Goal: Task Accomplishment & Management: Use online tool/utility

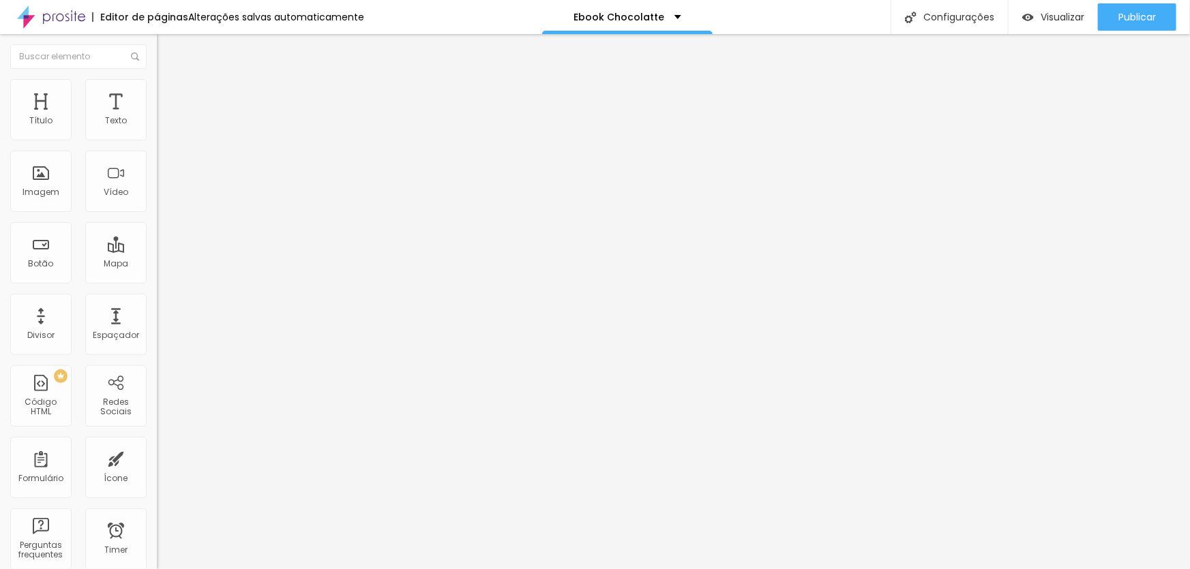
click at [157, 117] on span "Trocar imagem" at bounding box center [194, 112] width 74 height 12
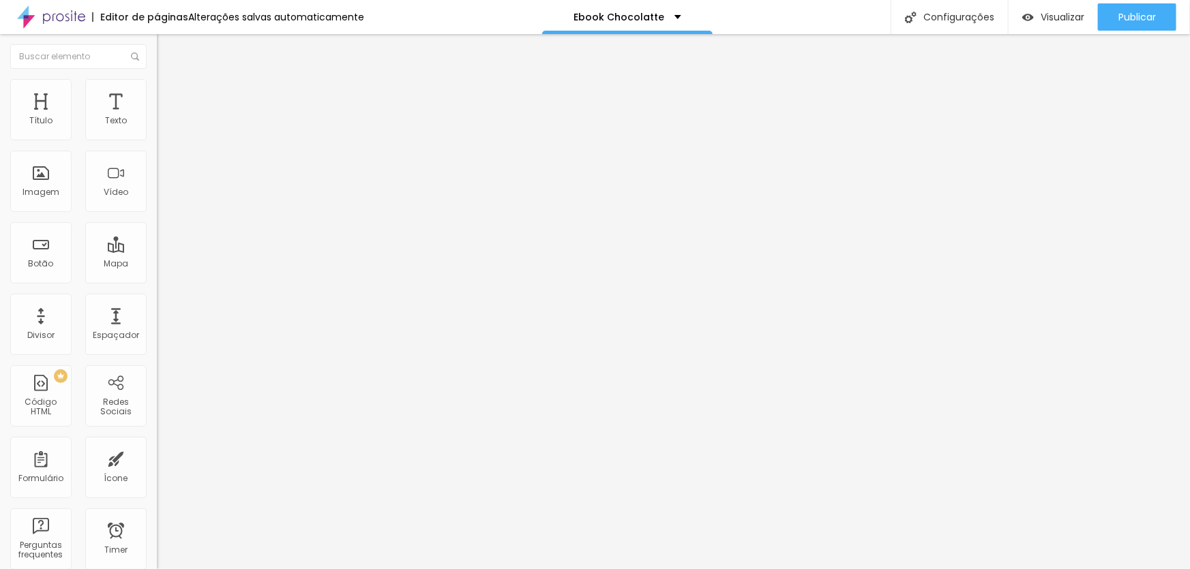
click at [157, 87] on img at bounding box center [163, 85] width 12 height 12
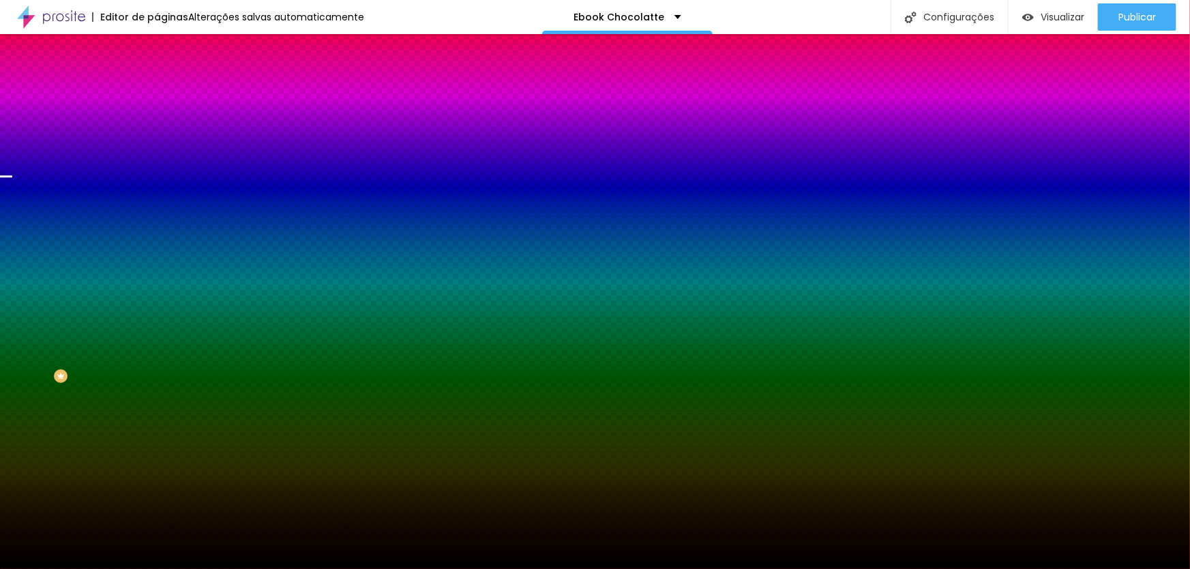
click at [157, 125] on span "Trocar imagem" at bounding box center [194, 120] width 74 height 12
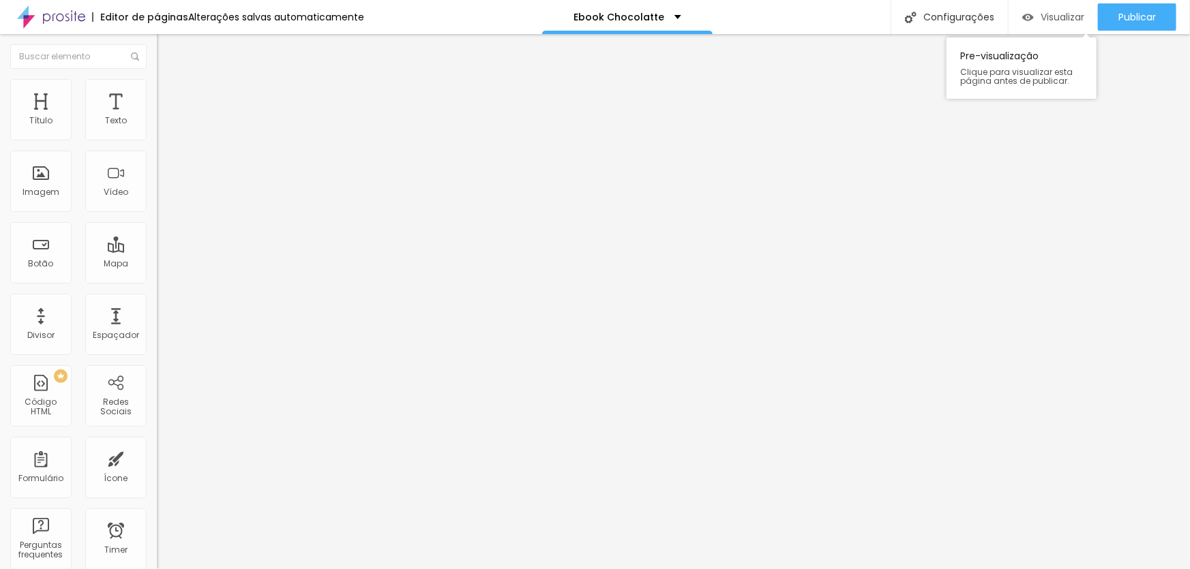
click at [1047, 16] on span "Visualizar" at bounding box center [1062, 17] width 44 height 11
click at [157, 95] on ul "Conteúdo Estilo Avançado" at bounding box center [235, 85] width 157 height 41
click at [169, 96] on span "Avançado" at bounding box center [191, 102] width 45 height 12
click at [157, 84] on img at bounding box center [163, 85] width 12 height 12
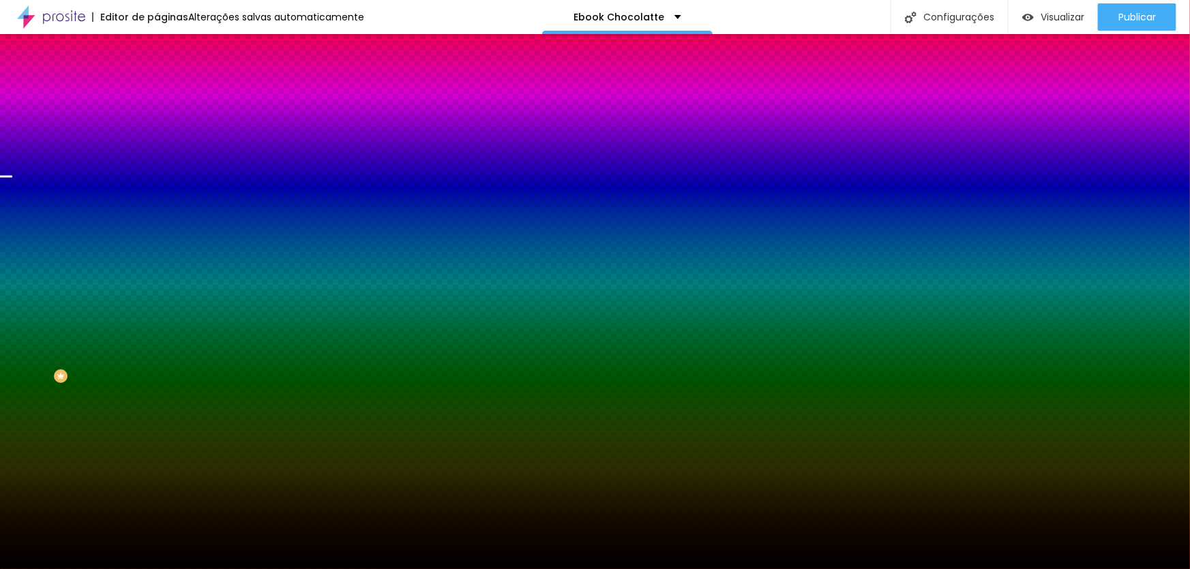
click at [157, 124] on div "Trocar imagem" at bounding box center [235, 120] width 157 height 10
drag, startPoint x: 102, startPoint y: 161, endPoint x: 102, endPoint y: 176, distance: 15.0
click at [157, 124] on div "Trocar imagem" at bounding box center [235, 120] width 157 height 10
click at [157, 142] on span "Nenhum" at bounding box center [174, 136] width 35 height 12
click at [157, 163] on span "Parallax" at bounding box center [173, 157] width 33 height 12
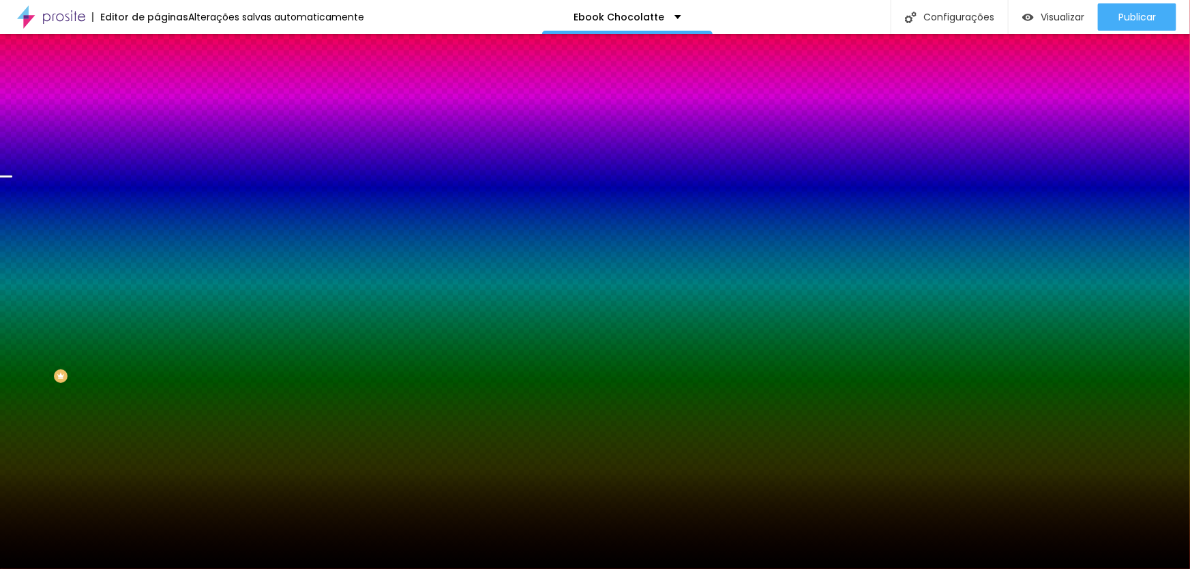
click at [157, 150] on span "Nenhum" at bounding box center [174, 144] width 35 height 12
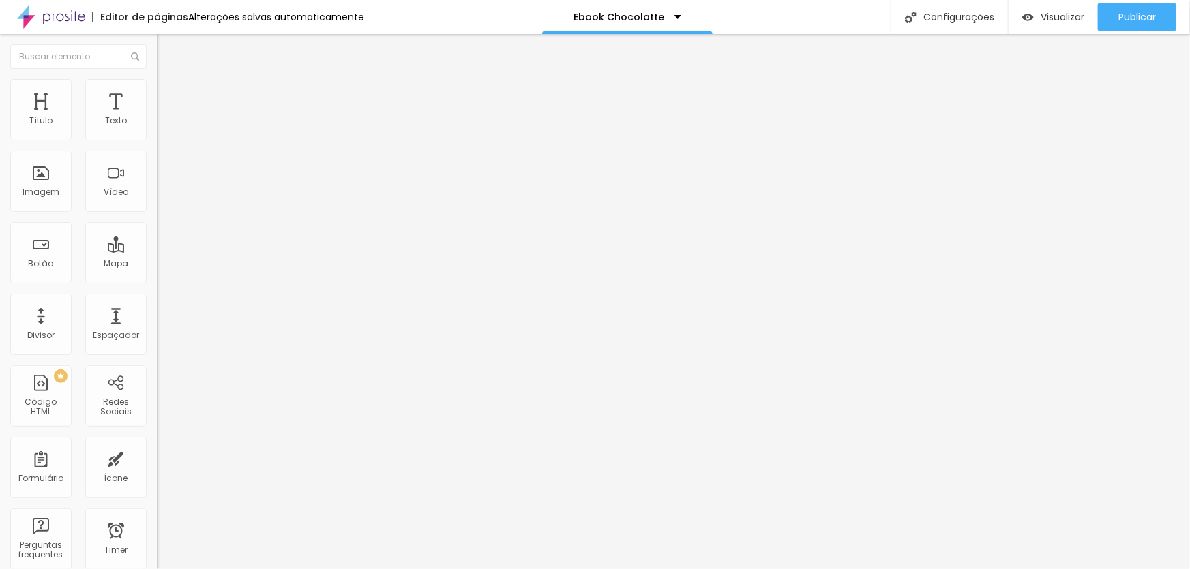
click at [157, 117] on span "Trocar imagem" at bounding box center [194, 112] width 74 height 12
click at [157, 213] on span "16:9 Cinema" at bounding box center [183, 208] width 52 height 12
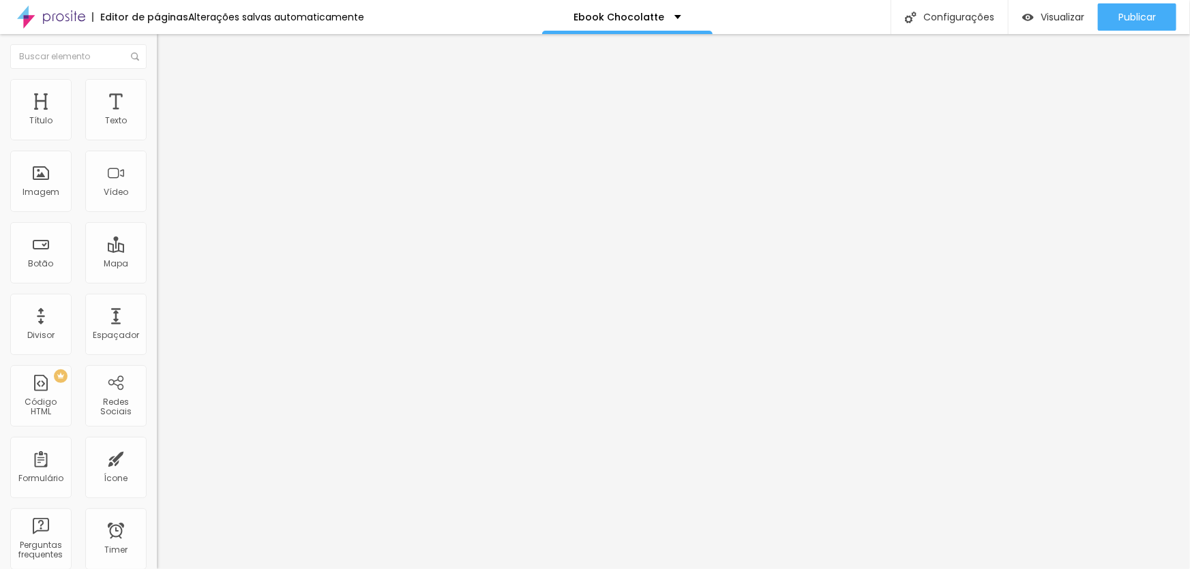
click at [157, 233] on div "Padrão 4:3" at bounding box center [235, 229] width 157 height 8
click at [157, 222] on span "Cinema" at bounding box center [174, 216] width 34 height 12
click at [157, 243] on span "Quadrado" at bounding box center [179, 237] width 44 height 12
click at [157, 251] on span "Original" at bounding box center [173, 245] width 33 height 12
click at [157, 91] on li "Avançado" at bounding box center [235, 86] width 157 height 14
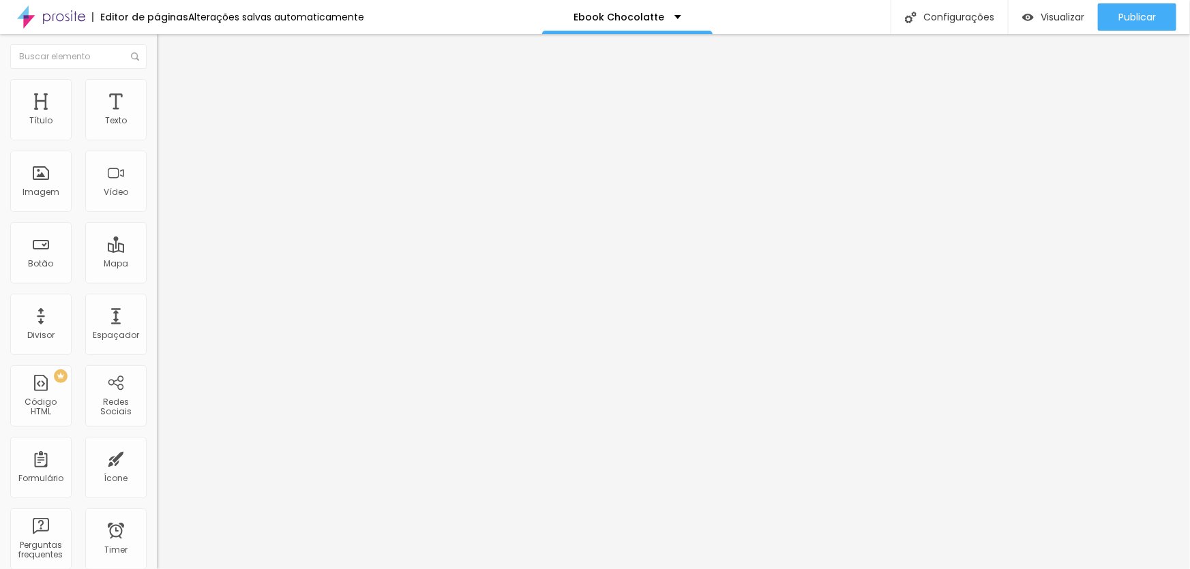
click at [167, 52] on div "Editar Seção" at bounding box center [207, 49] width 80 height 11
click at [40, 270] on div "Botão" at bounding box center [40, 252] width 61 height 61
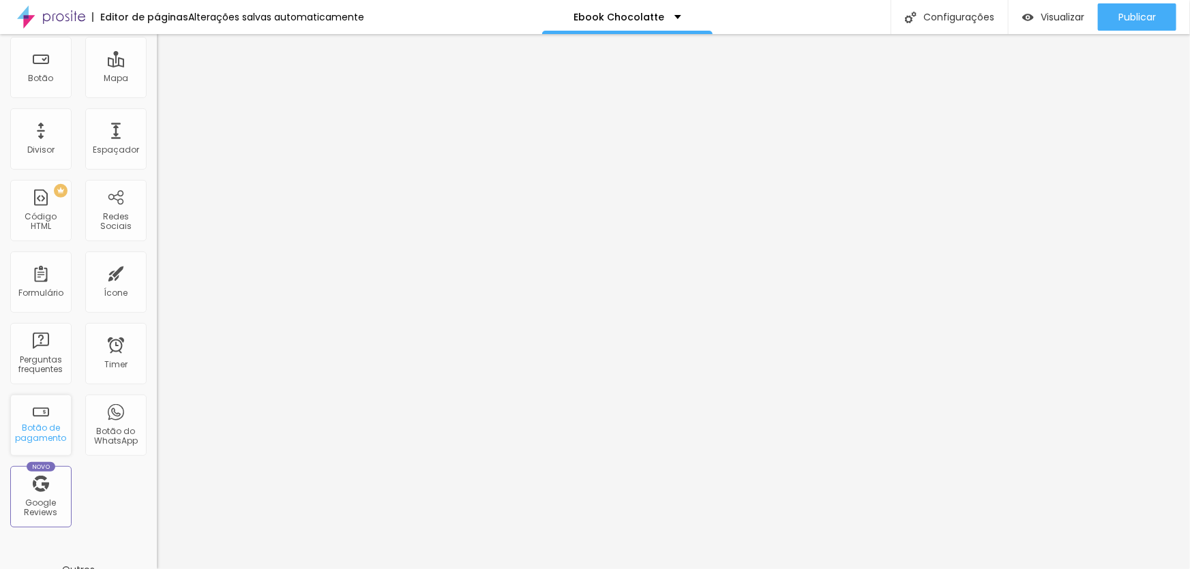
scroll to position [0, 0]
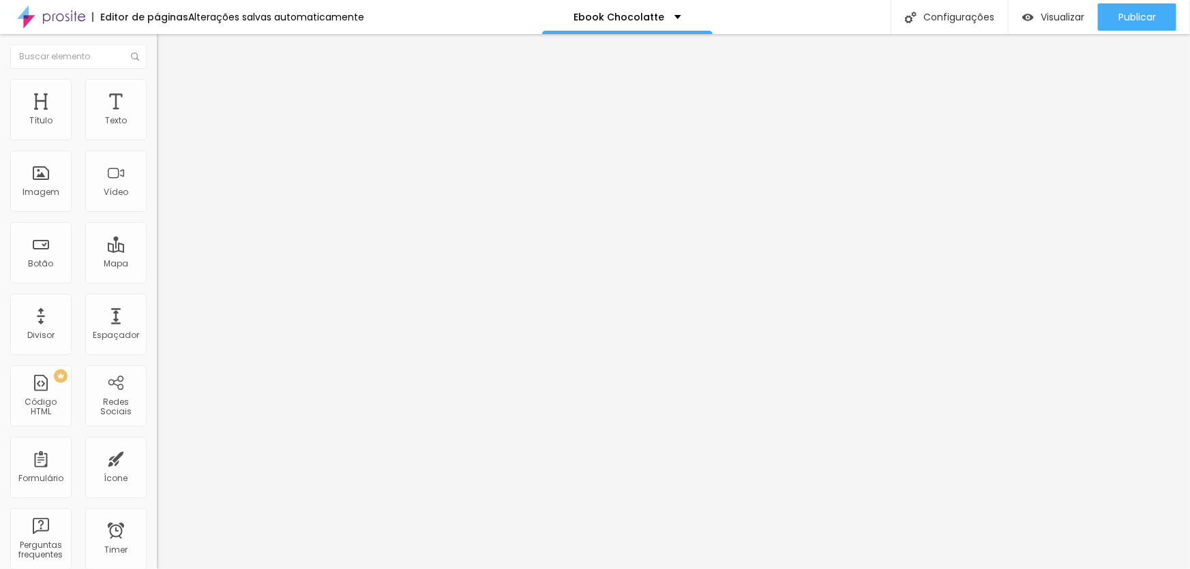
type input "[PERSON_NAME]"
type input "R$ 29,90"
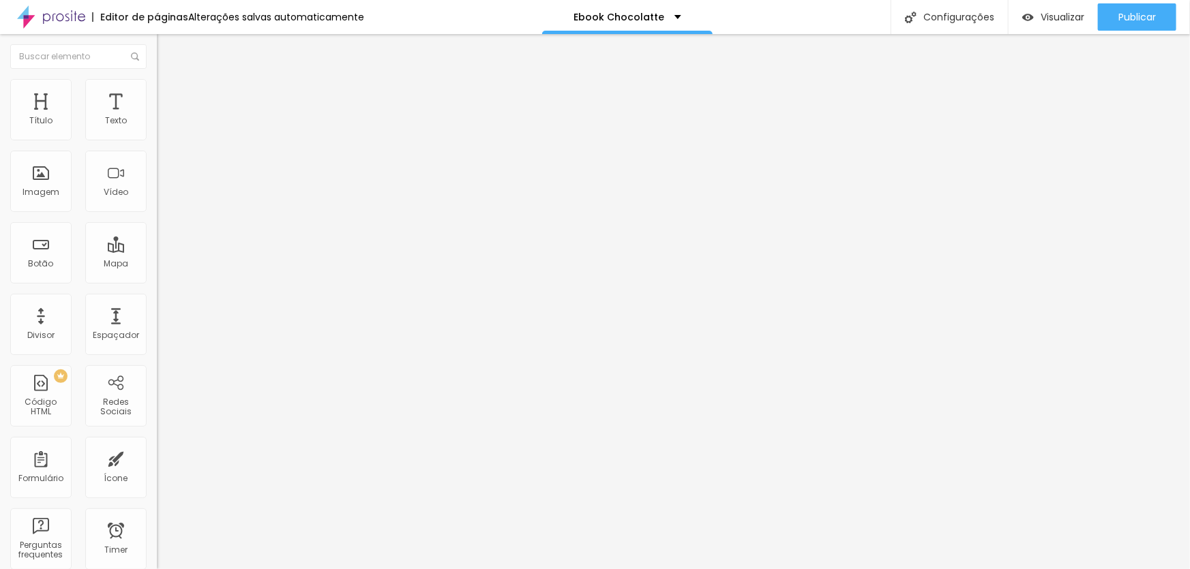
paste textarea
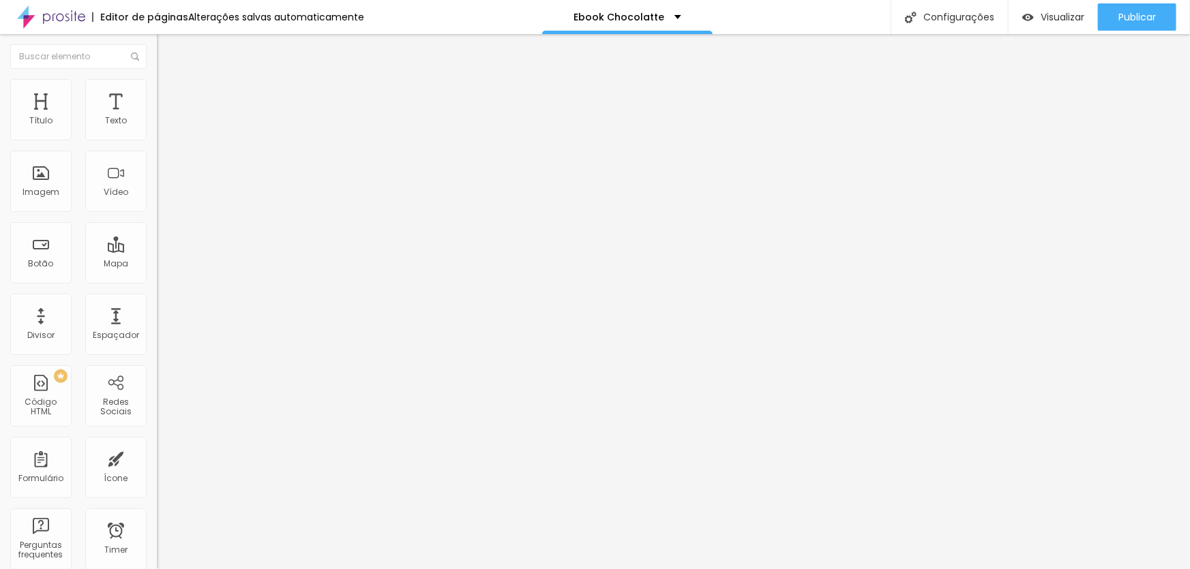
paste textarea
drag, startPoint x: 594, startPoint y: 198, endPoint x: 566, endPoint y: 191, distance: 28.9
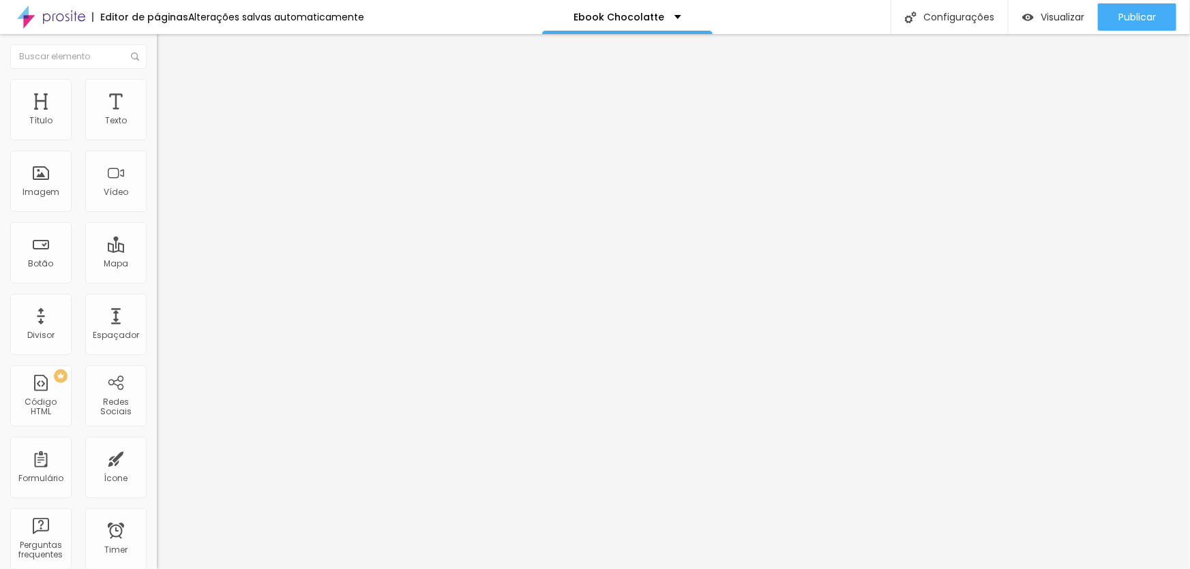
paste textarea
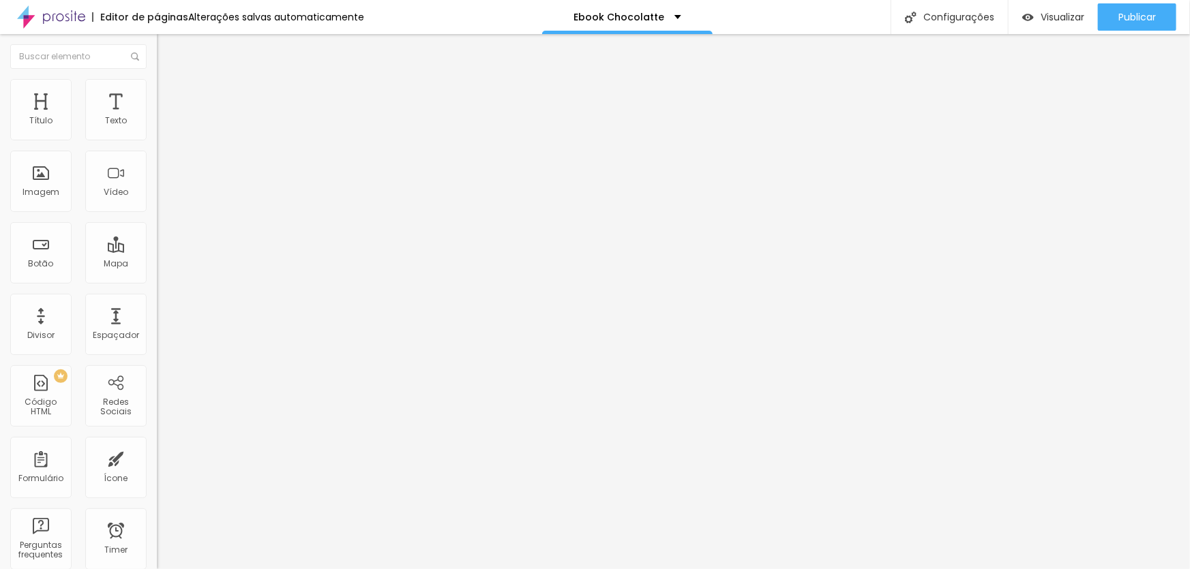
type textarea "m"
paste textarea
type textarea "Manifestando o Casamento dos Sonhos"
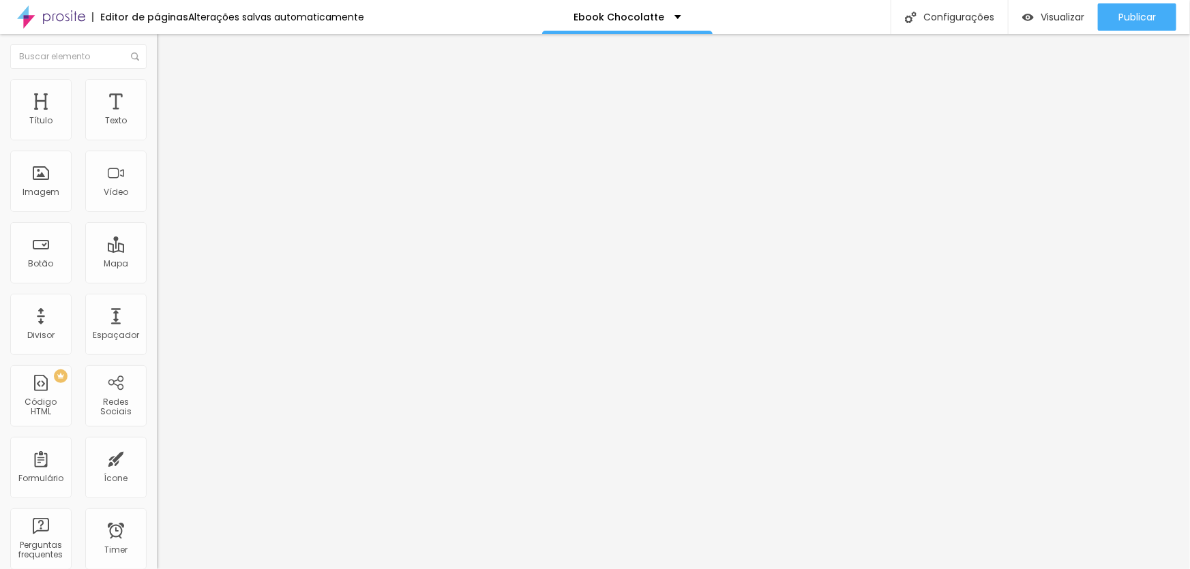
click at [1055, 12] on span "Visualizar" at bounding box center [1062, 17] width 44 height 11
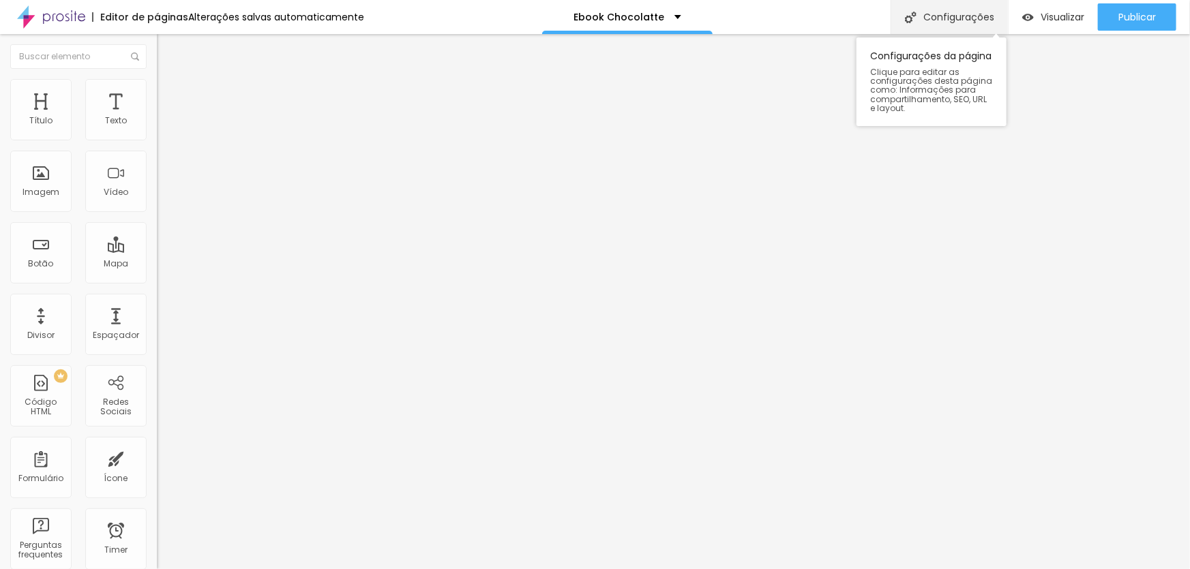
click at [957, 14] on div "Configurações" at bounding box center [948, 17] width 117 height 34
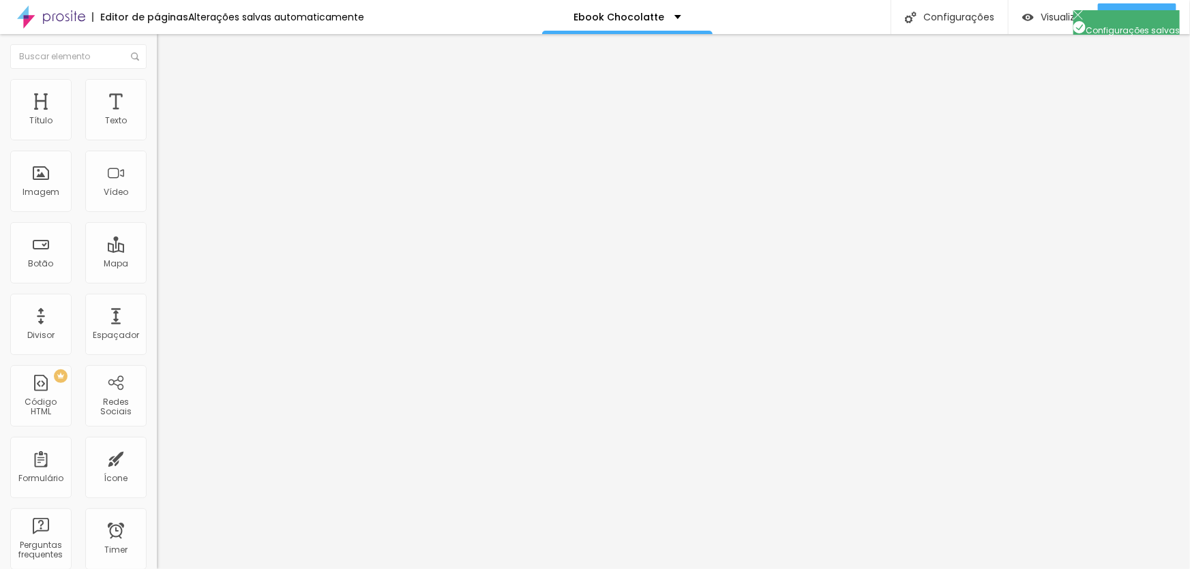
click at [1028, 14] on img "button" at bounding box center [1028, 18] width 12 height 12
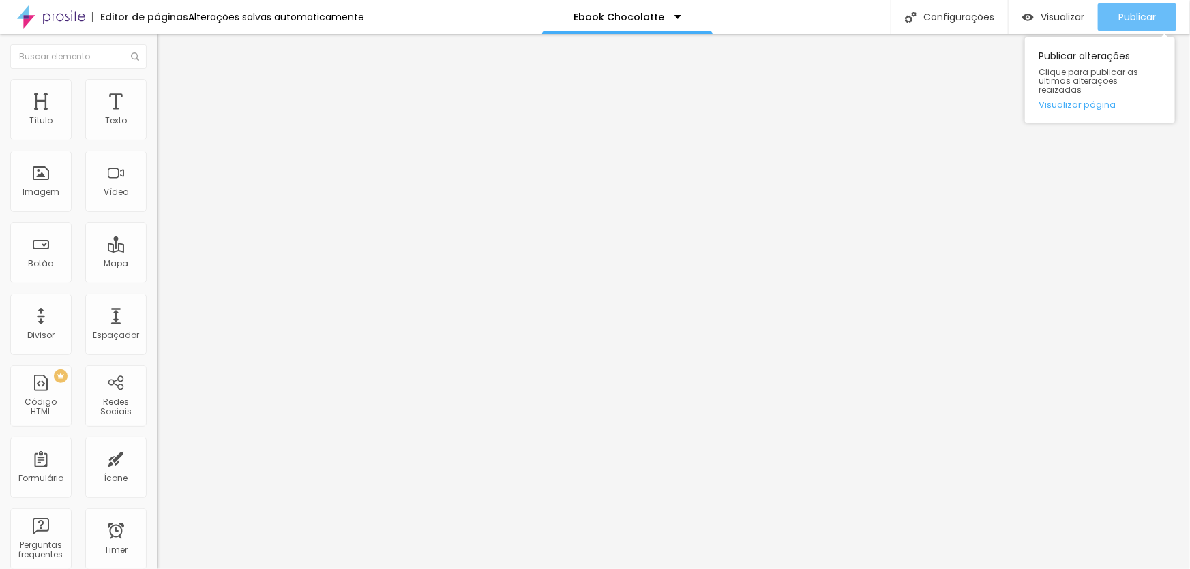
click at [1139, 12] on span "Publicar" at bounding box center [1136, 17] width 37 height 11
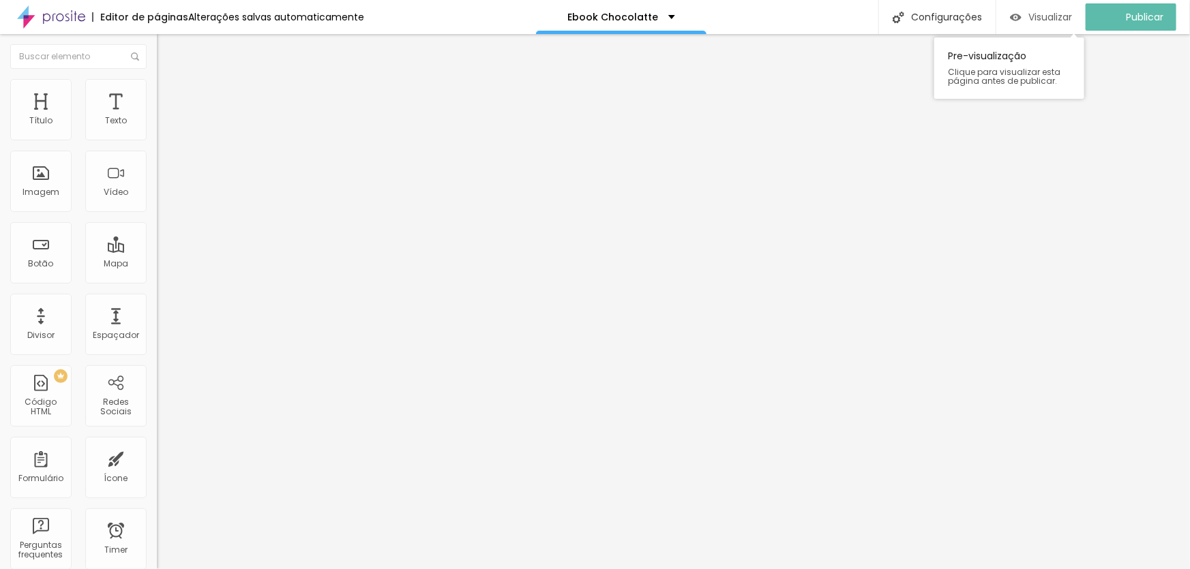
click at [1044, 20] on span "Visualizar" at bounding box center [1050, 17] width 44 height 11
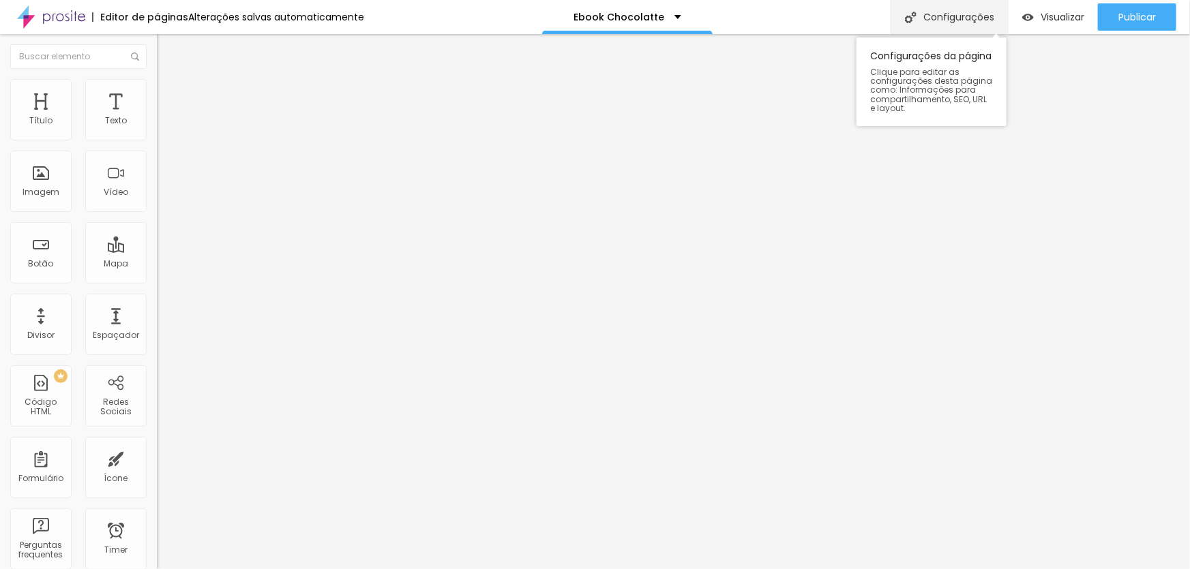
click at [954, 14] on div "Configurações" at bounding box center [948, 17] width 117 height 34
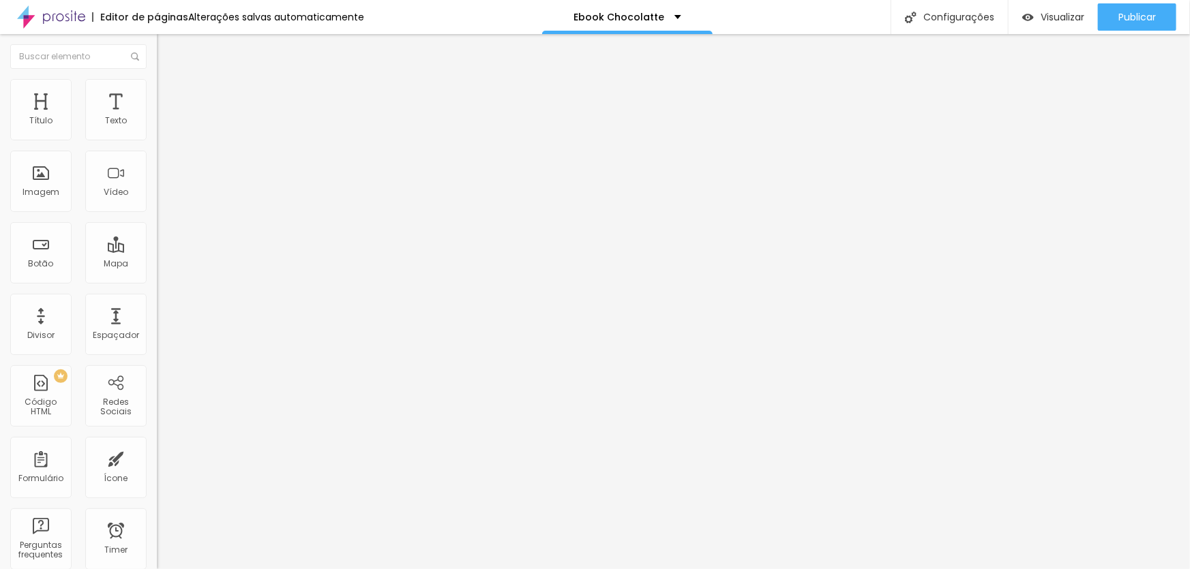
click at [167, 50] on div "Editar Coluna" at bounding box center [209, 49] width 85 height 11
click at [157, 117] on span "Adicionar imagem" at bounding box center [201, 112] width 88 height 12
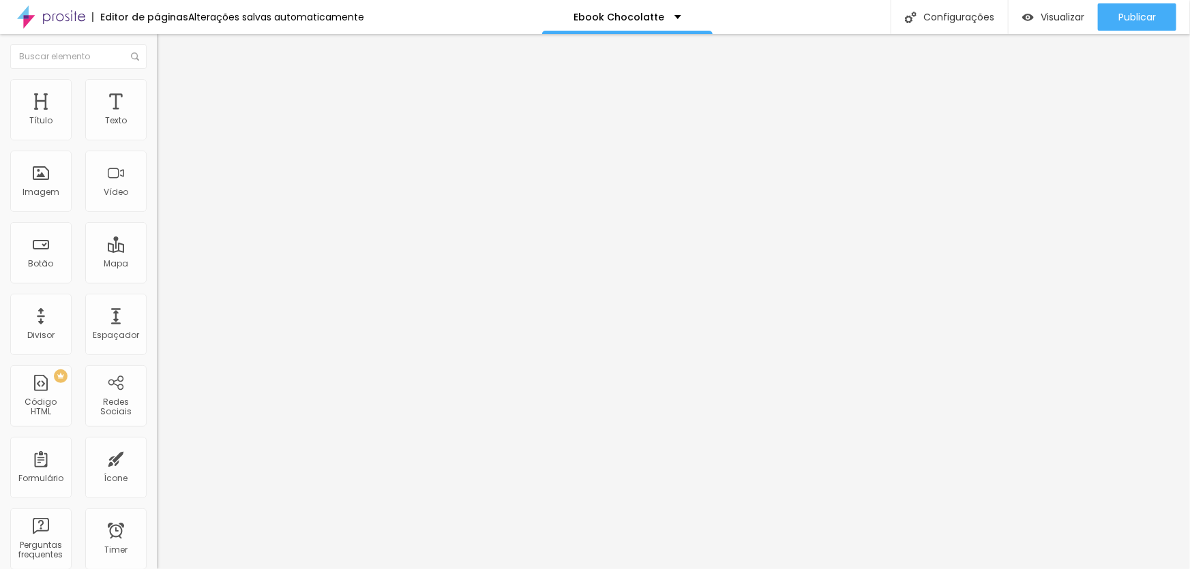
click at [1118, 16] on span "Publicar" at bounding box center [1136, 17] width 37 height 11
click at [1081, 18] on icon "button" at bounding box center [1089, 17] width 16 height 16
click at [1064, 18] on span "Visualizar" at bounding box center [1062, 17] width 44 height 11
click at [169, 93] on span "Estilo" at bounding box center [179, 88] width 21 height 12
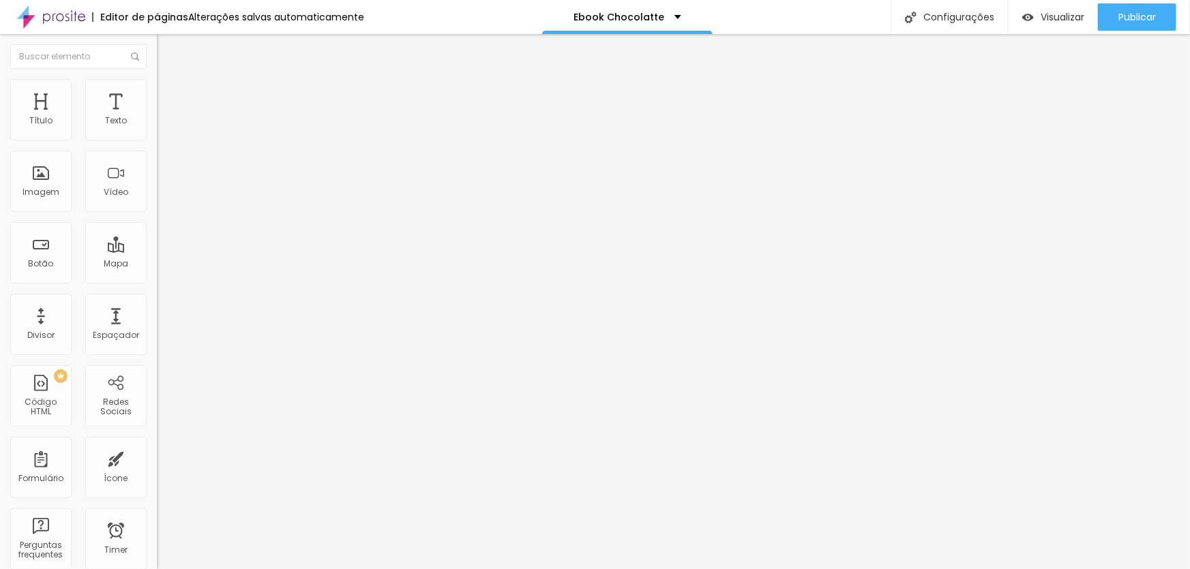
type input "2"
type input "32"
type input "42"
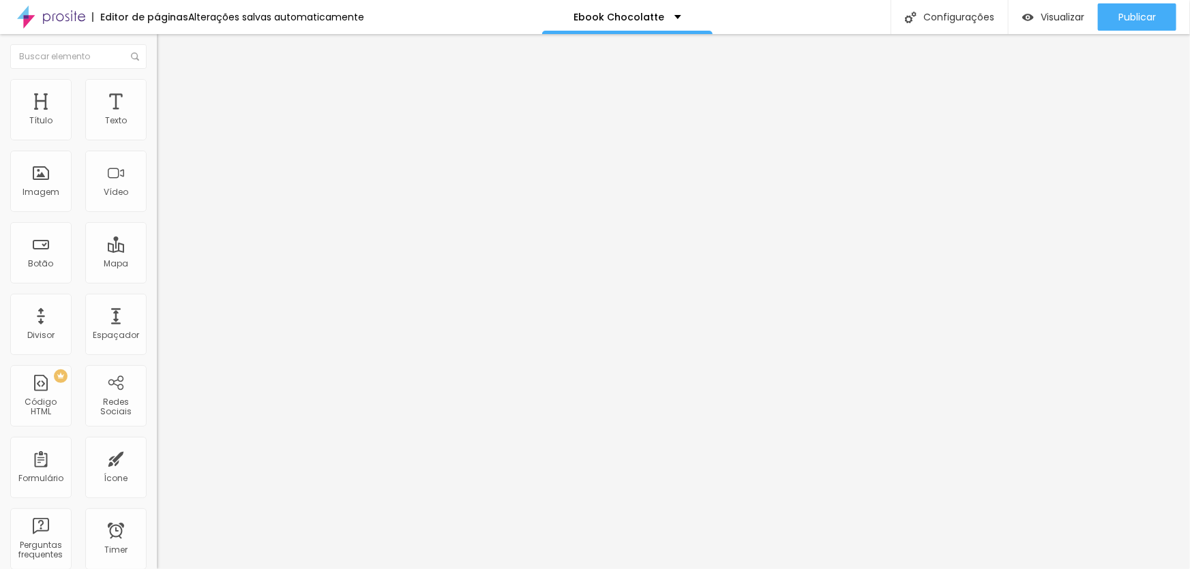
type input "42"
type input "63"
type input "93"
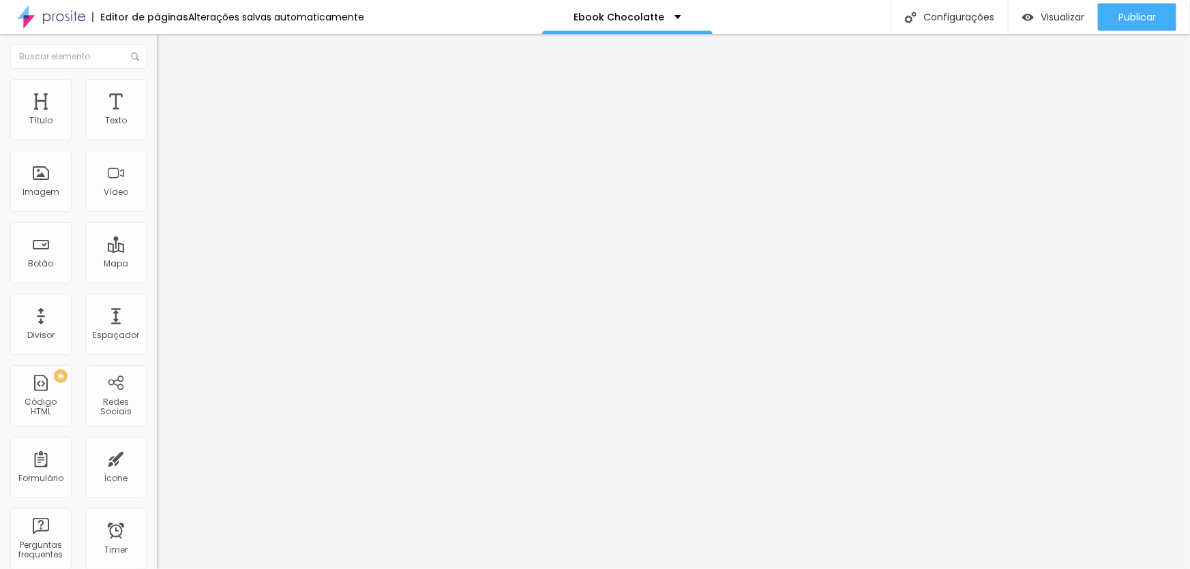
type input "102"
type input "113"
type input "122"
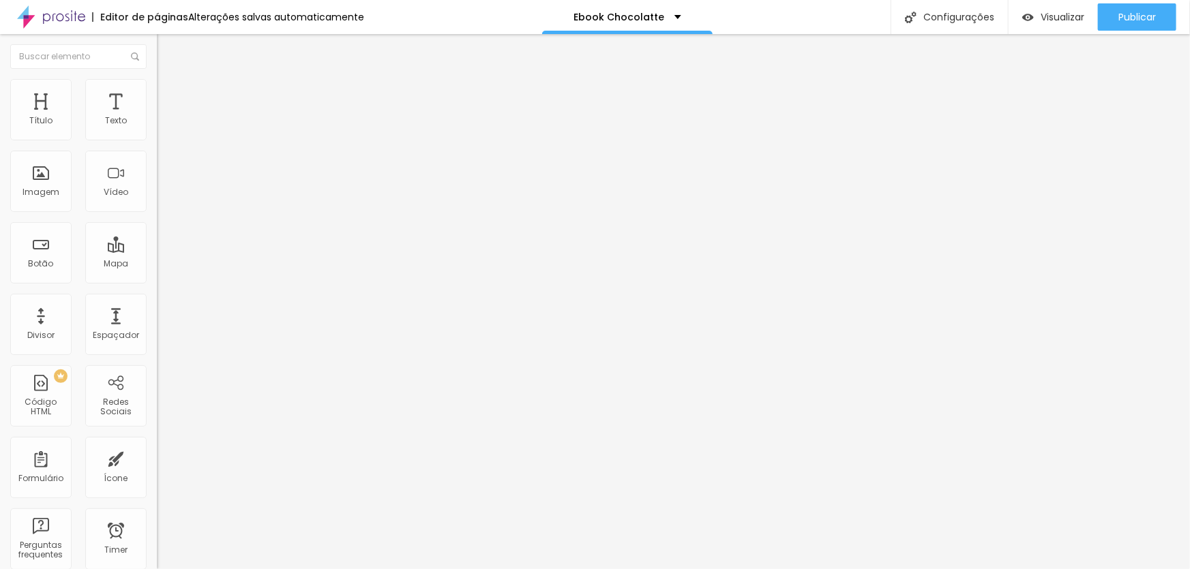
type input "122"
type input "128"
type input "134"
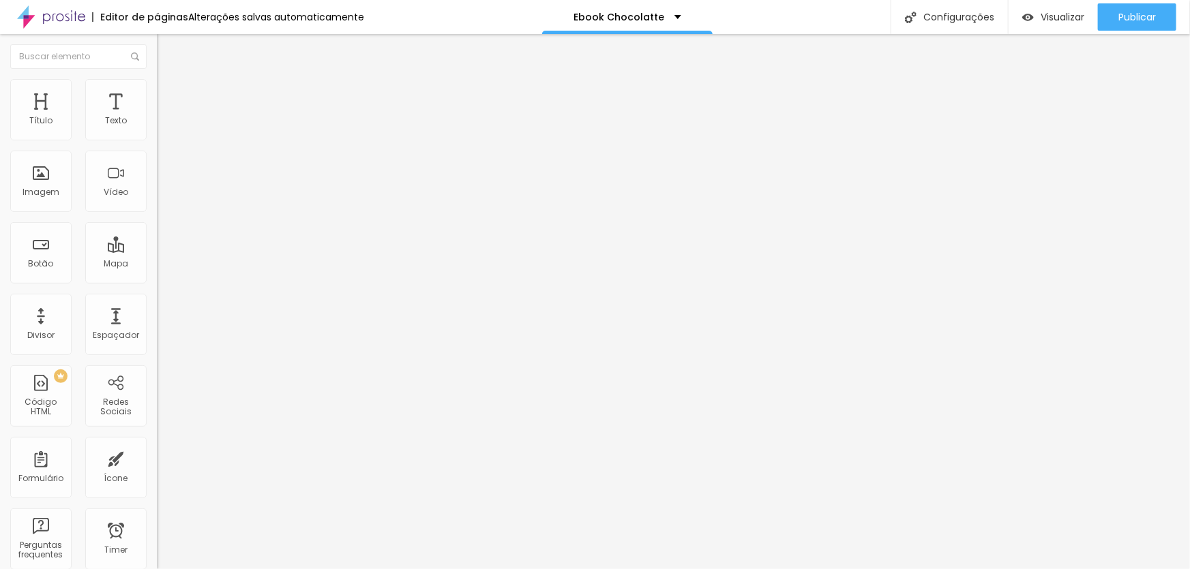
type input "137"
type input "144"
type input "147"
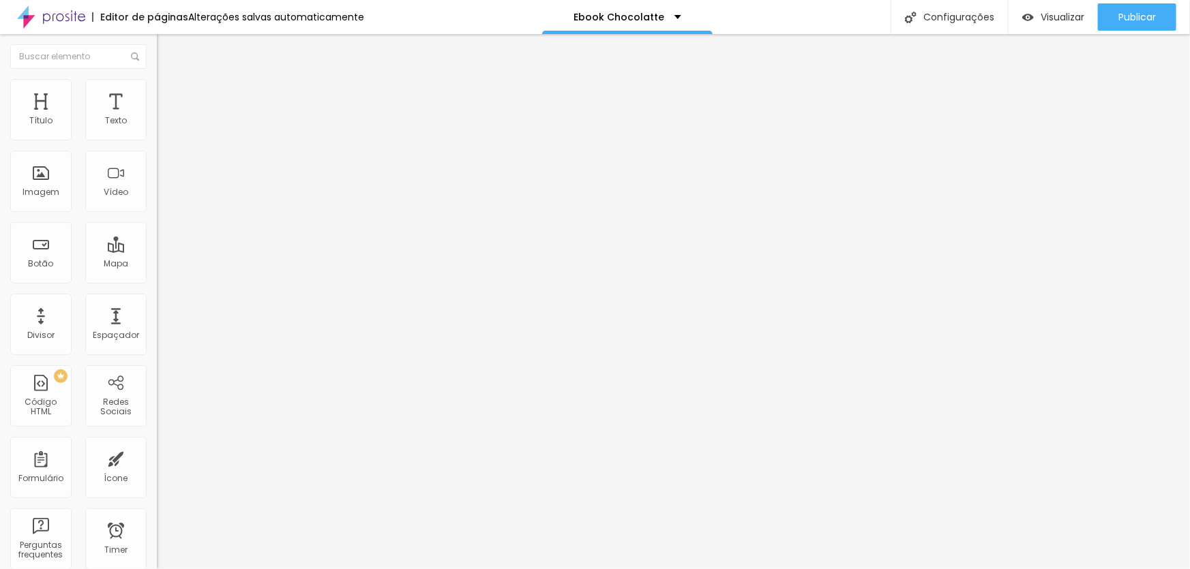
type input "147"
type input "152"
type input "153"
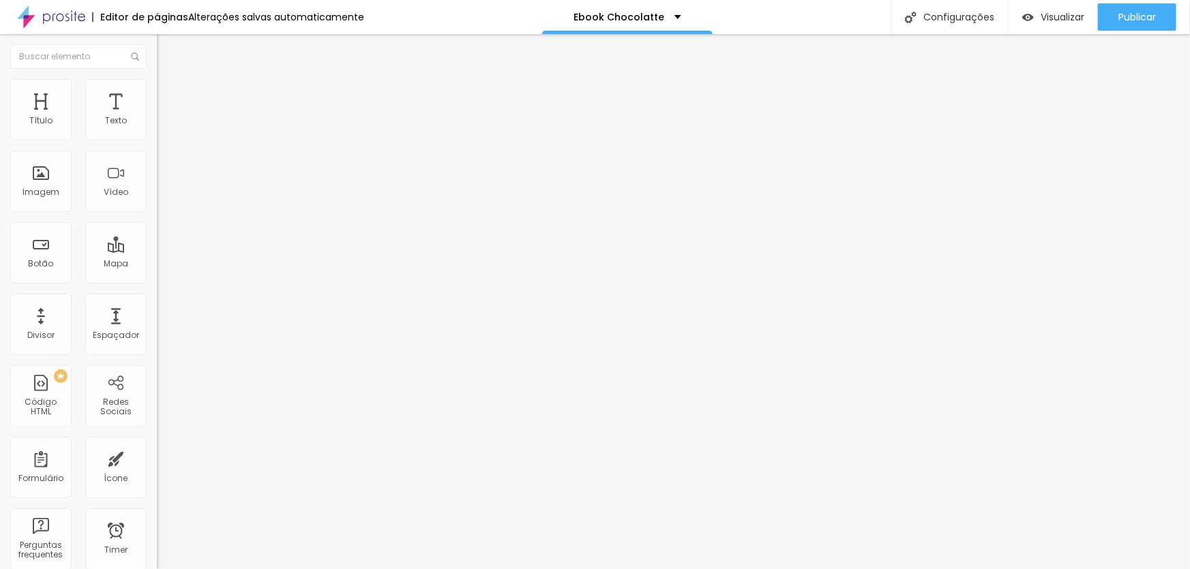
type input "155"
type input "156"
type input "158"
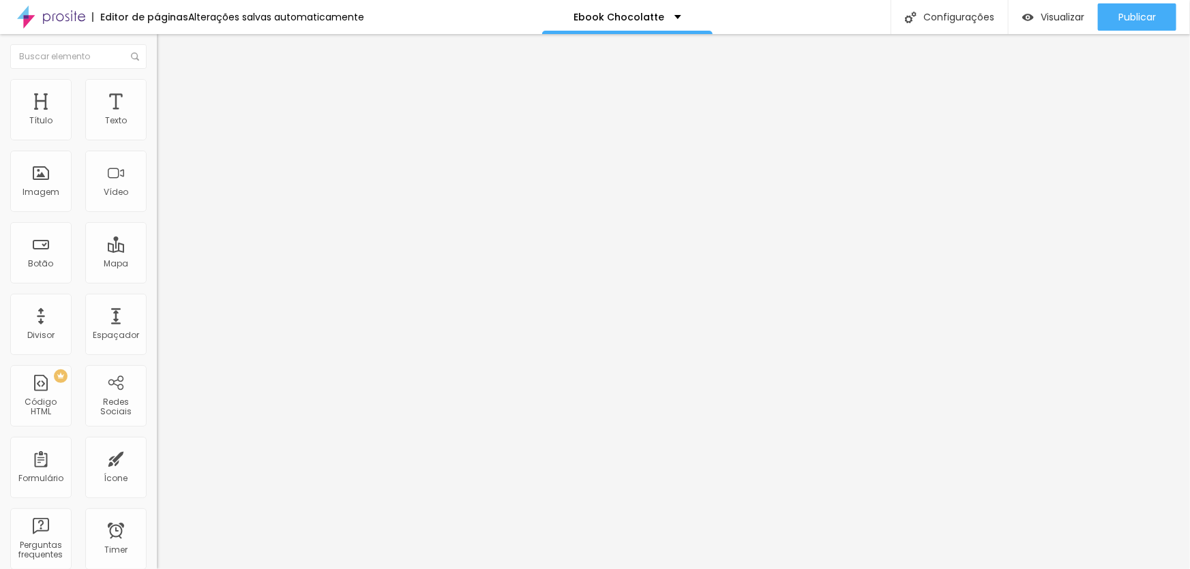
type input "158"
type input "159"
type input "161"
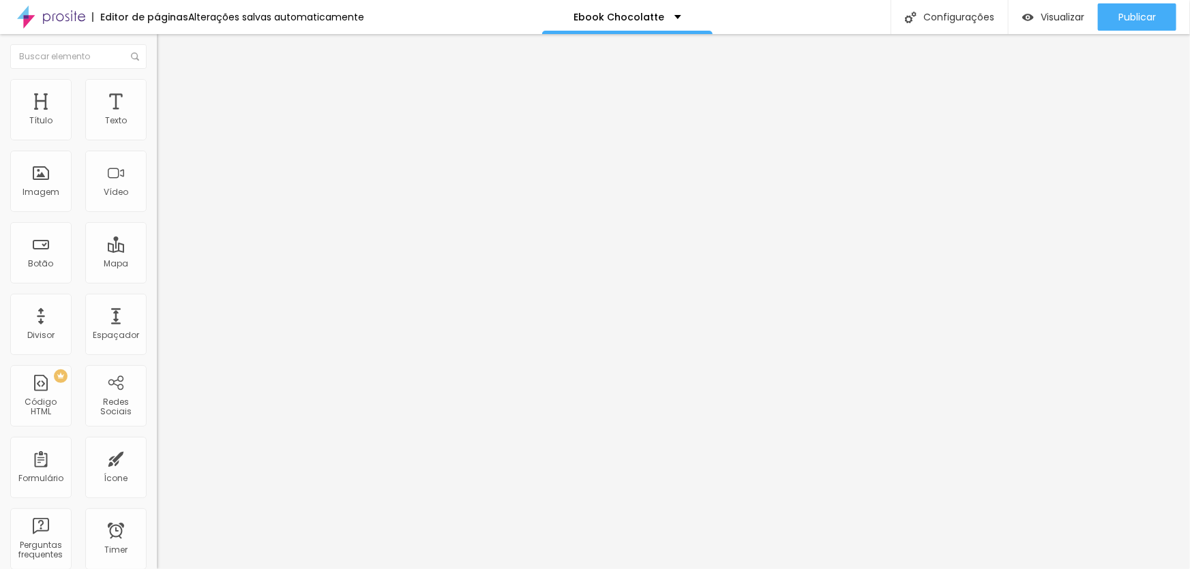
type input "164"
type input "167"
type input "168"
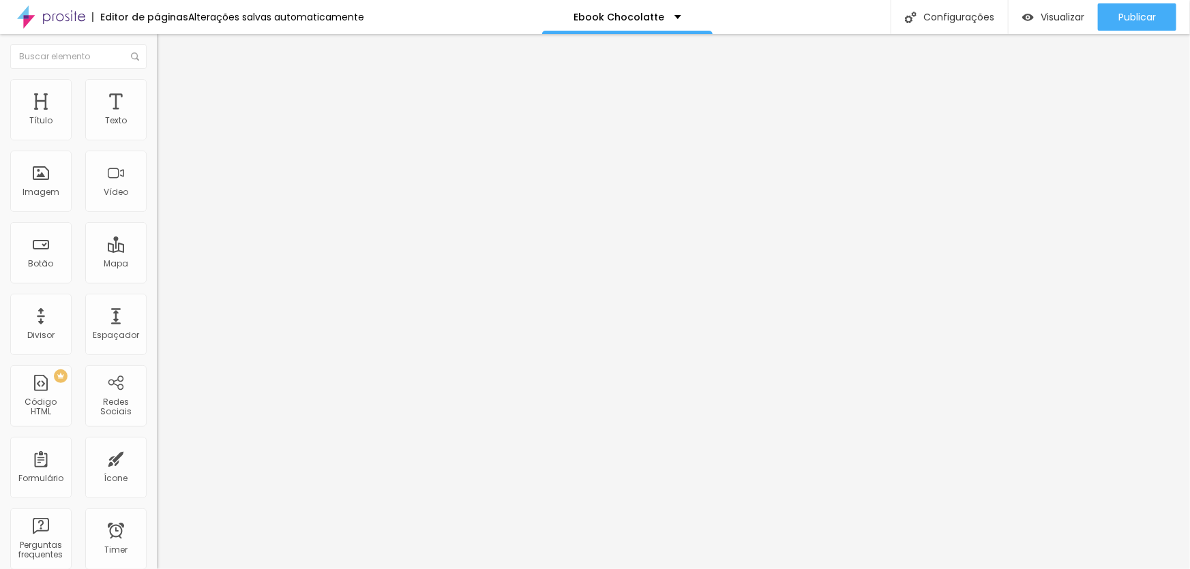
type input "168"
type input "175"
type input "184"
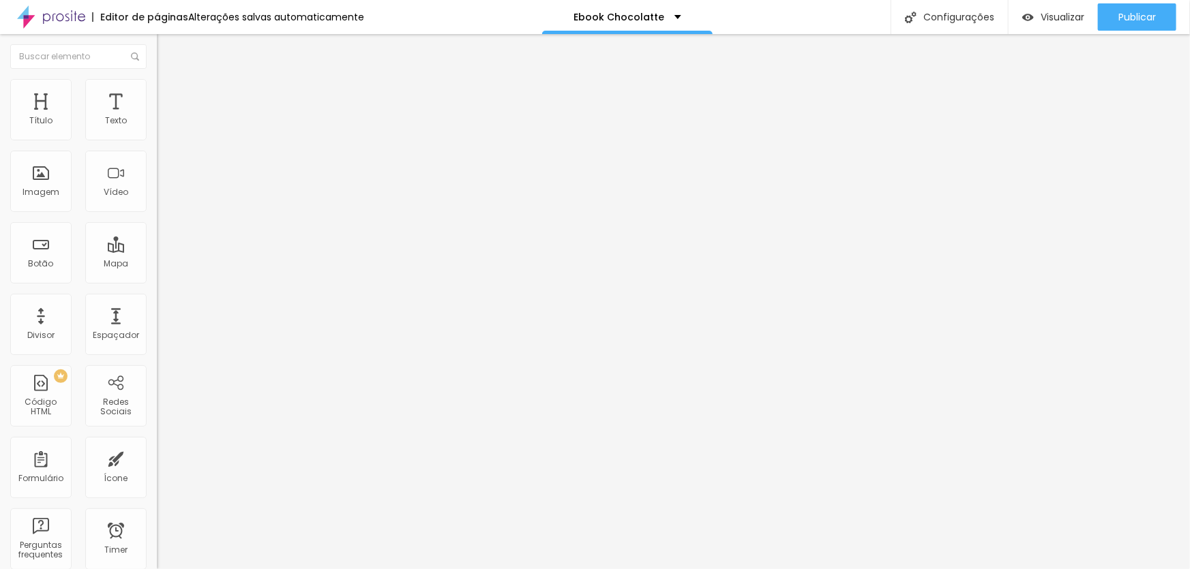
type input "195"
type input "200"
type input "59"
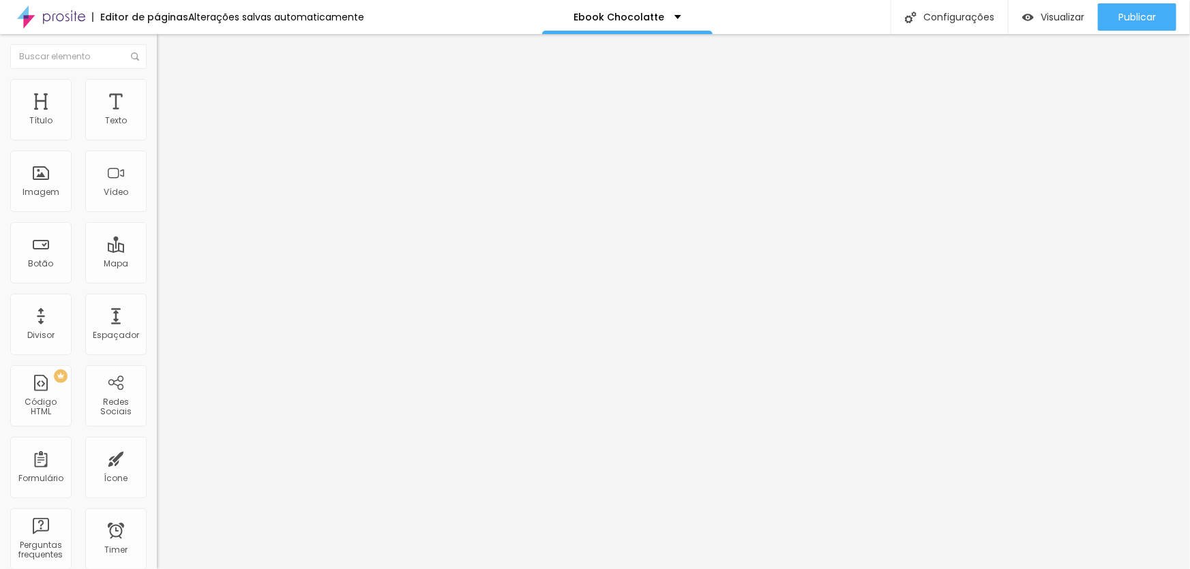
type input "59"
type input "57"
type input "48"
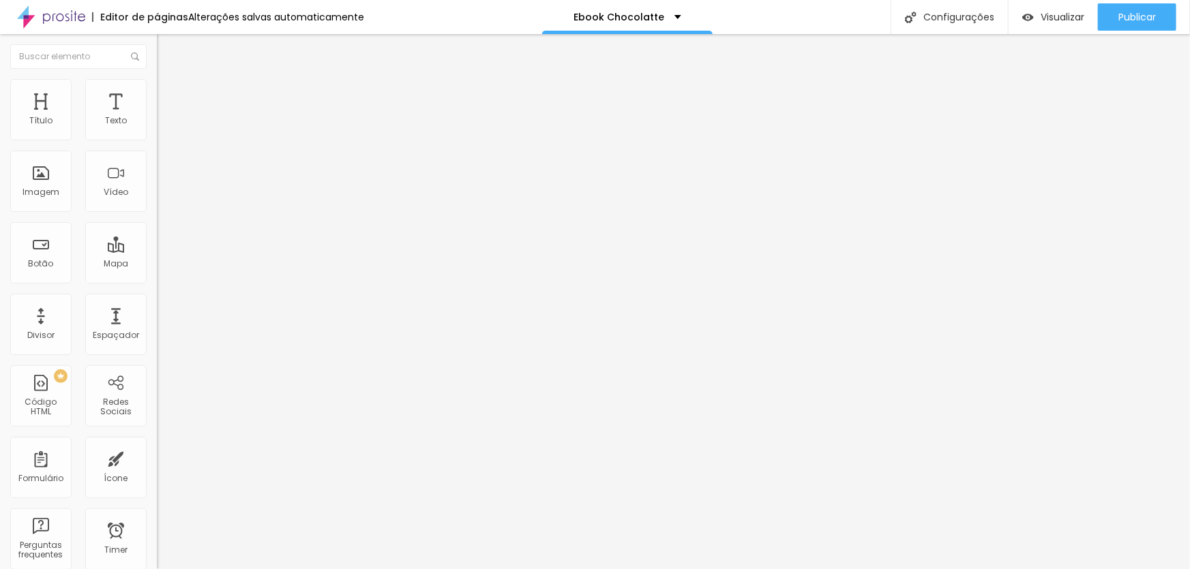
type input "42"
type input "32"
type input "23"
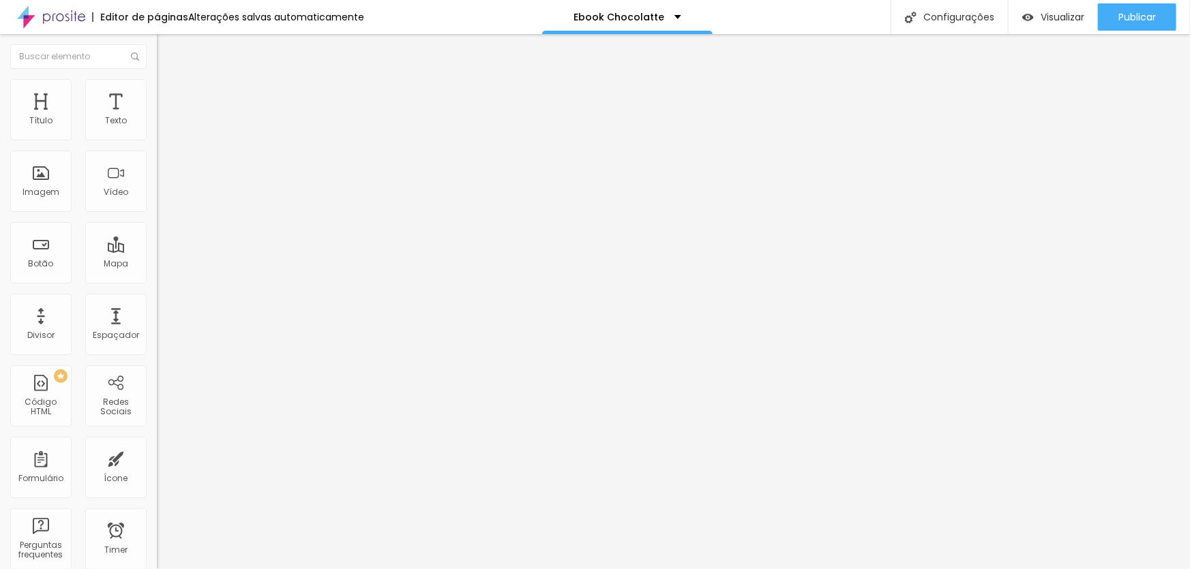
type input "23"
type input "15"
type input "11"
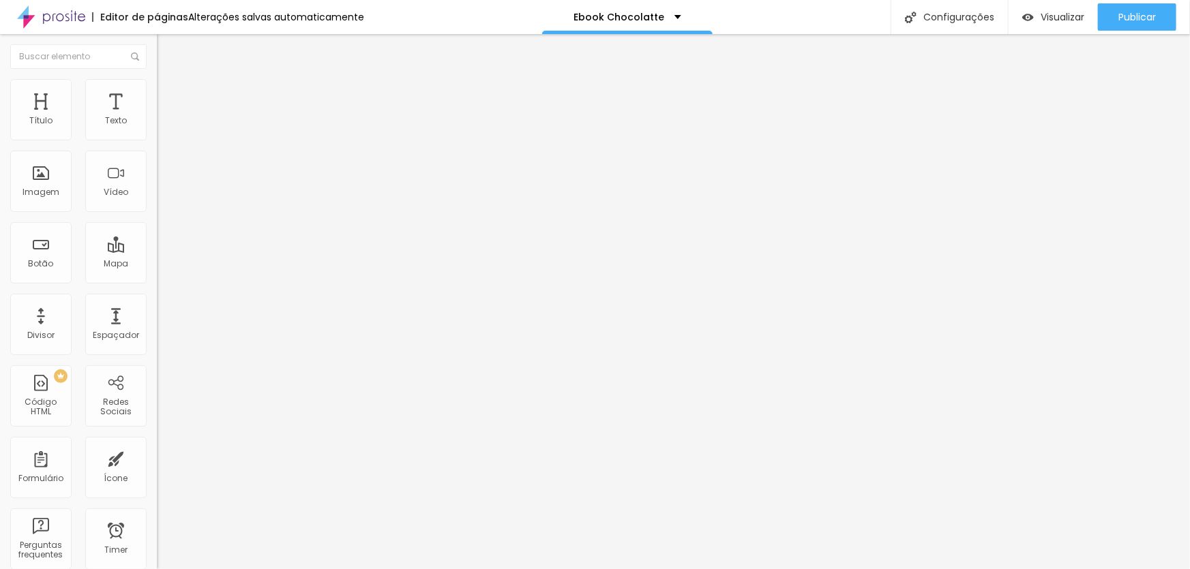
type input "9"
type input "2"
type input "0"
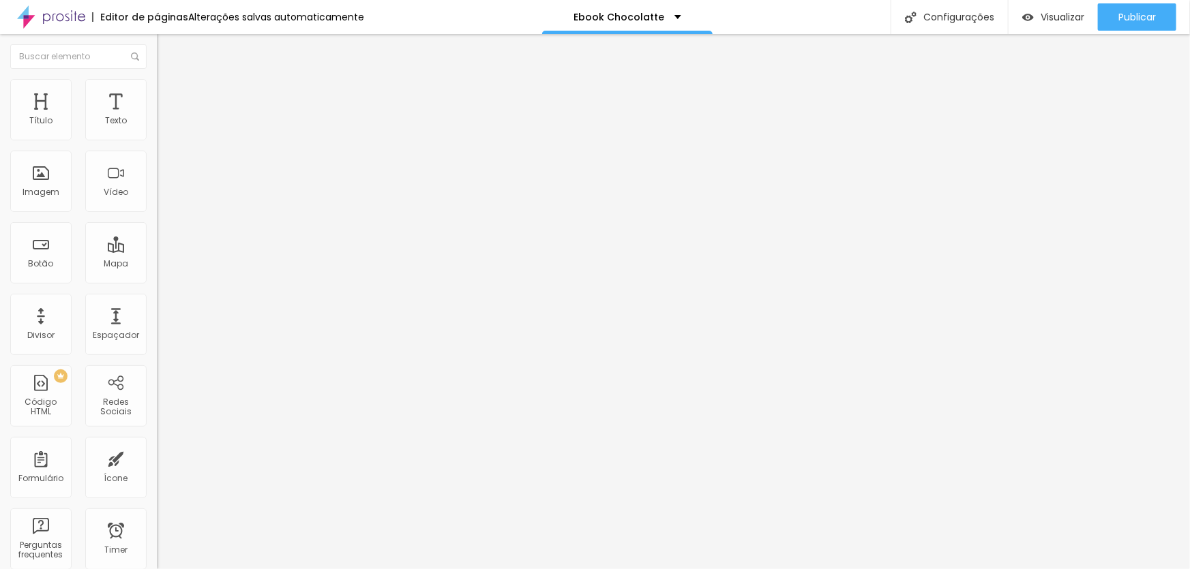
type input "0"
drag, startPoint x: 31, startPoint y: 170, endPoint x: 18, endPoint y: 182, distance: 17.4
click at [157, 299] on input "range" at bounding box center [201, 304] width 88 height 11
click at [169, 97] on span "Avançado" at bounding box center [191, 102] width 45 height 12
click at [157, 91] on li "Estilo" at bounding box center [235, 86] width 157 height 14
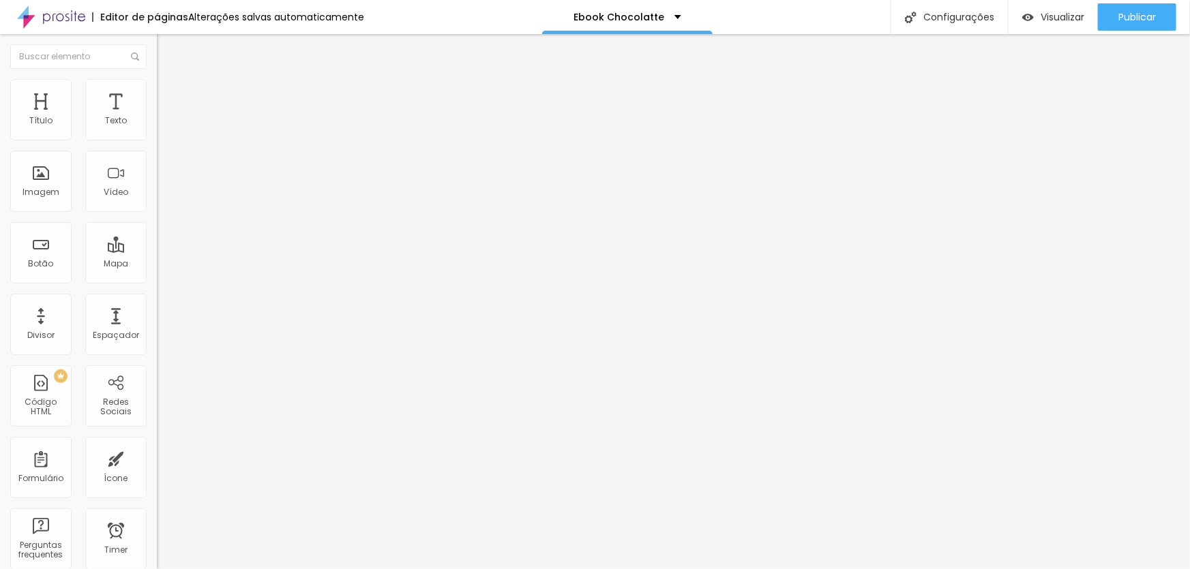
type input "95"
type input "90"
type input "85"
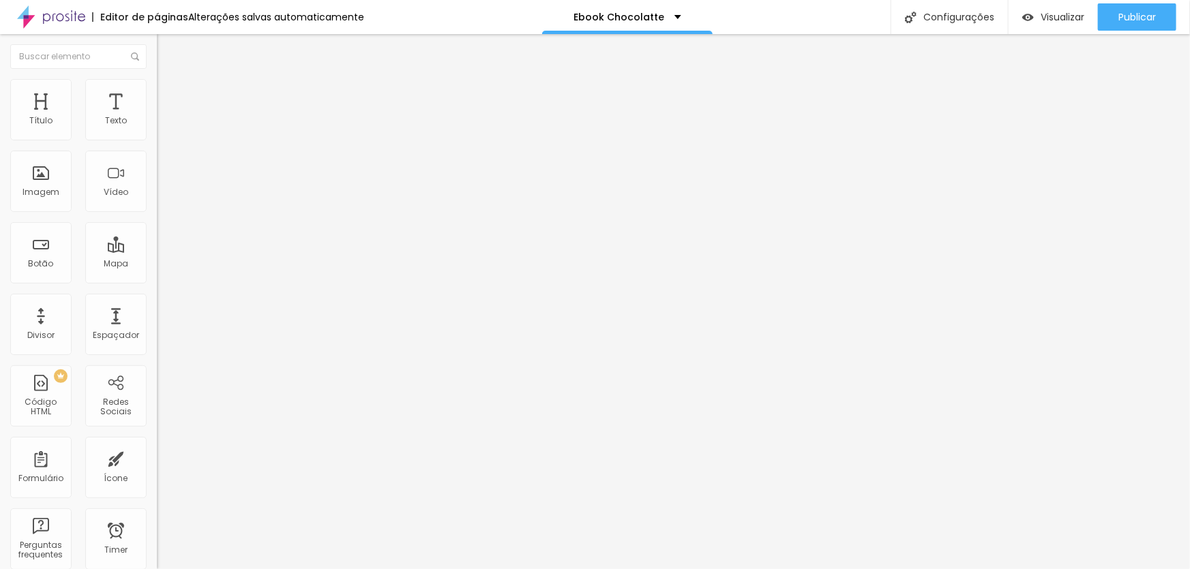
type input "85"
type input "80"
type input "75"
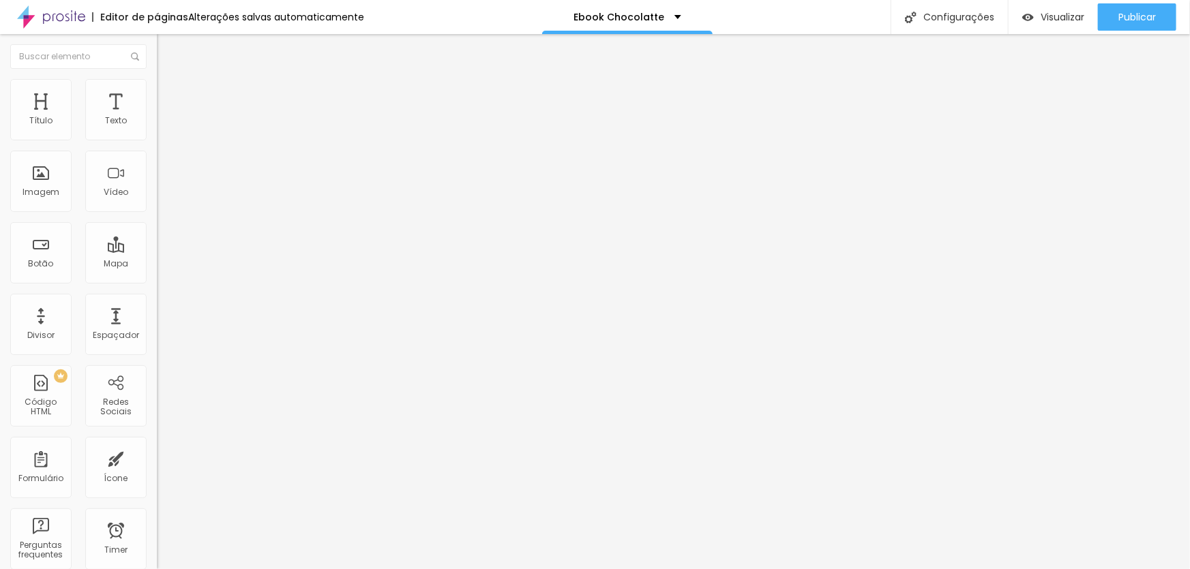
type input "70"
type input "75"
type input "80"
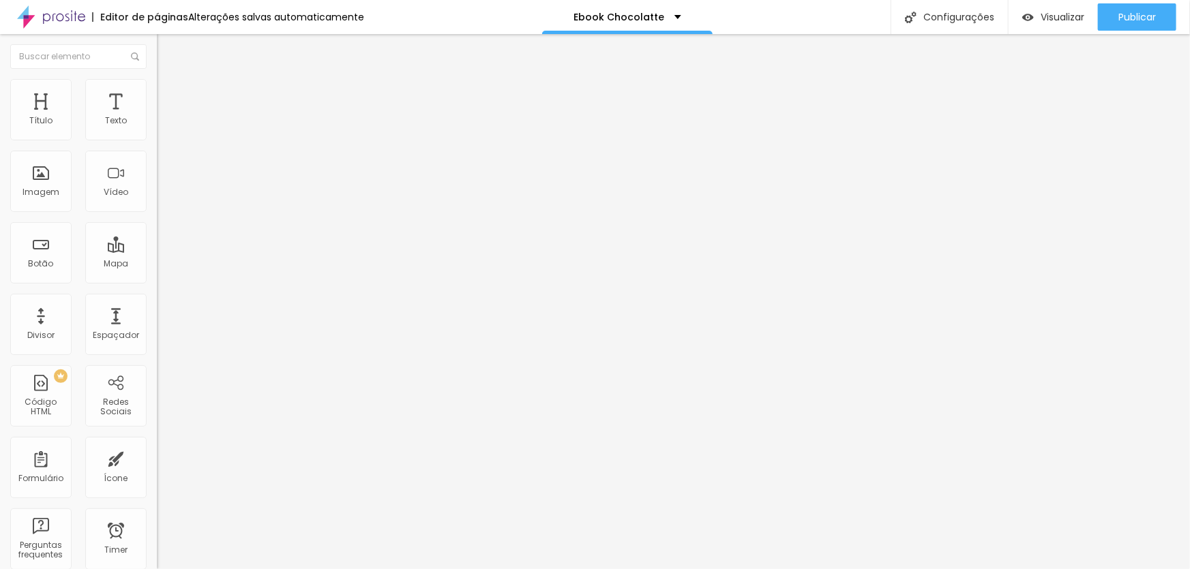
type input "80"
type input "85"
type input "90"
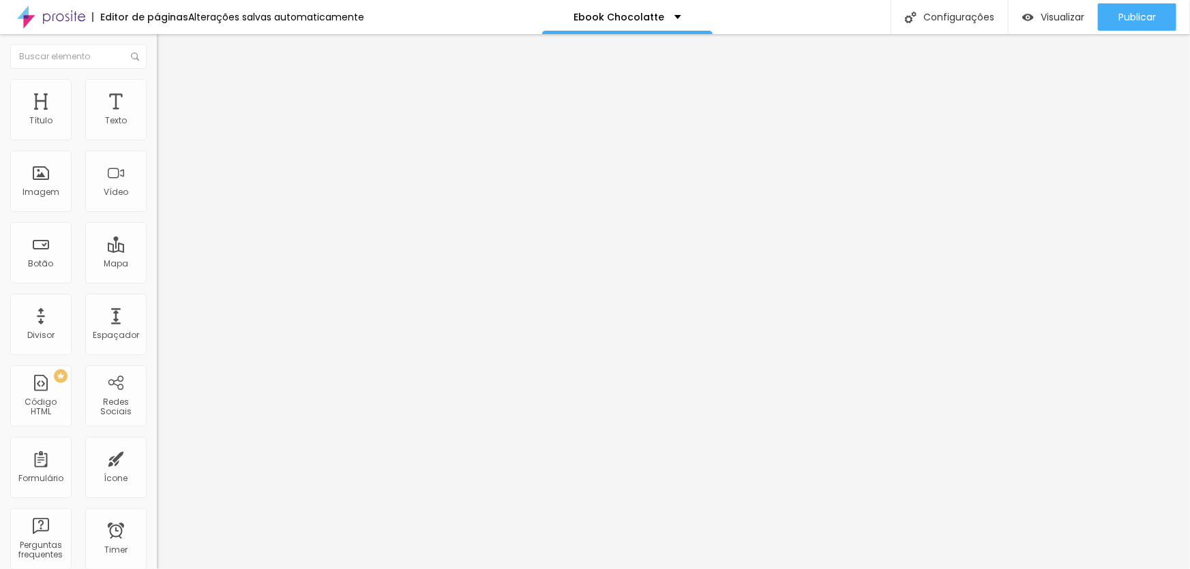
type input "95"
type input "100"
drag, startPoint x: 140, startPoint y: 146, endPoint x: 147, endPoint y: 149, distance: 7.0
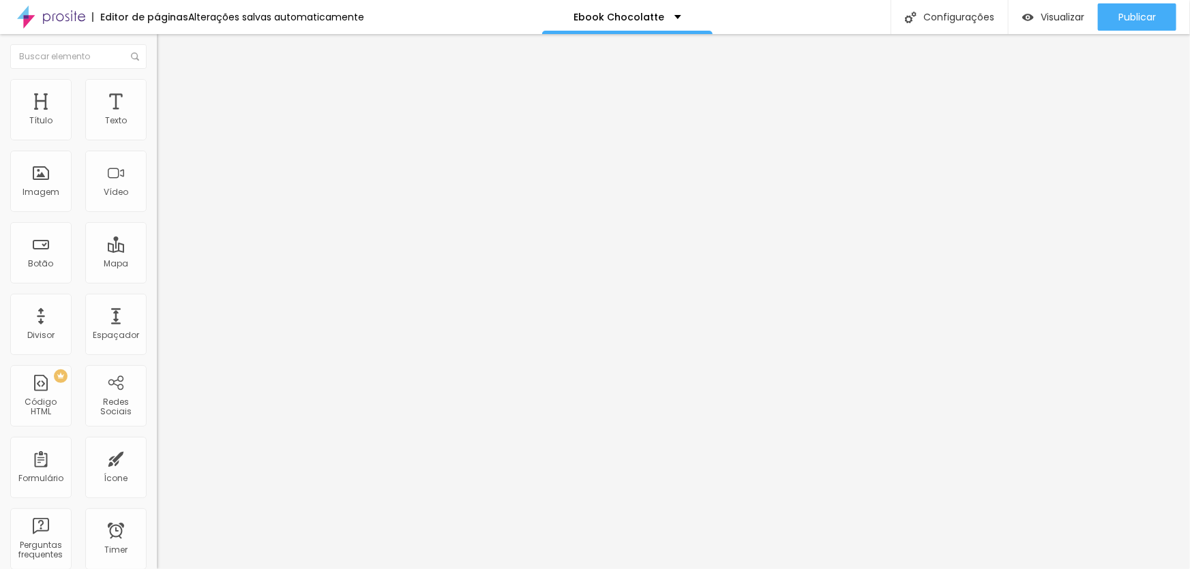
click at [157, 140] on input "range" at bounding box center [201, 134] width 88 height 11
click at [169, 80] on span "Conteúdo" at bounding box center [190, 75] width 42 height 12
click at [167, 47] on div "Editar Imagem" at bounding box center [212, 49] width 91 height 11
click at [157, 298] on div "Trocar imagem Descrição da imagem (Alt) Alinhamento Proporção Original Cinema 1…" at bounding box center [235, 208] width 157 height 205
click at [157, 213] on span "Original" at bounding box center [173, 208] width 33 height 12
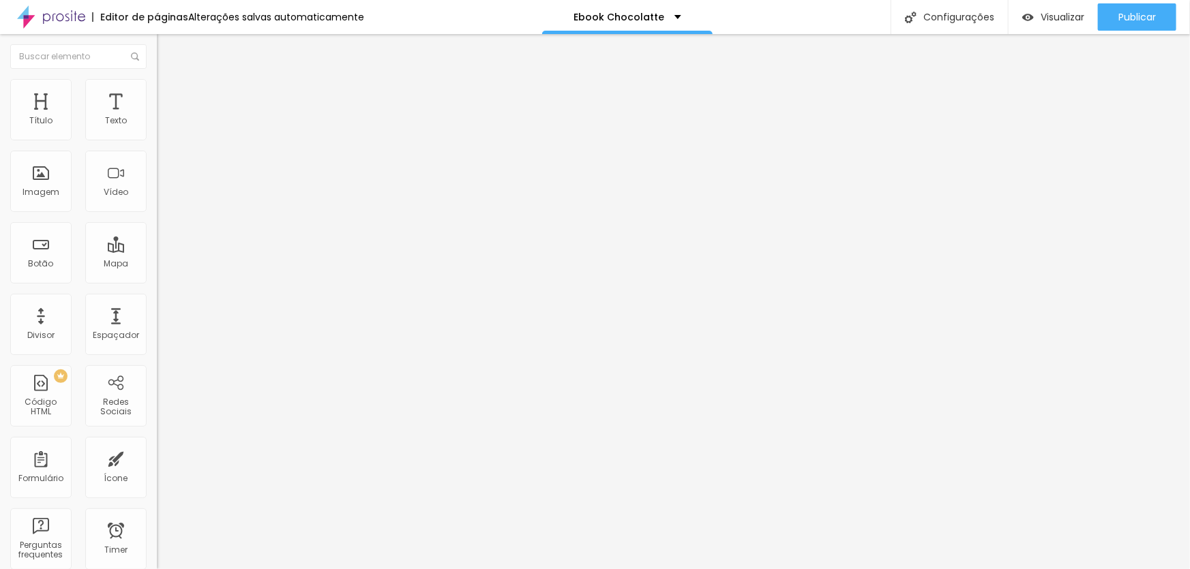
click at [157, 228] on div "Padrão 4:3" at bounding box center [235, 224] width 157 height 8
click at [157, 222] on span "Cinema" at bounding box center [174, 216] width 34 height 12
click at [157, 250] on div "Original" at bounding box center [235, 245] width 157 height 8
click at [20, 181] on div "Imagem" at bounding box center [40, 181] width 61 height 61
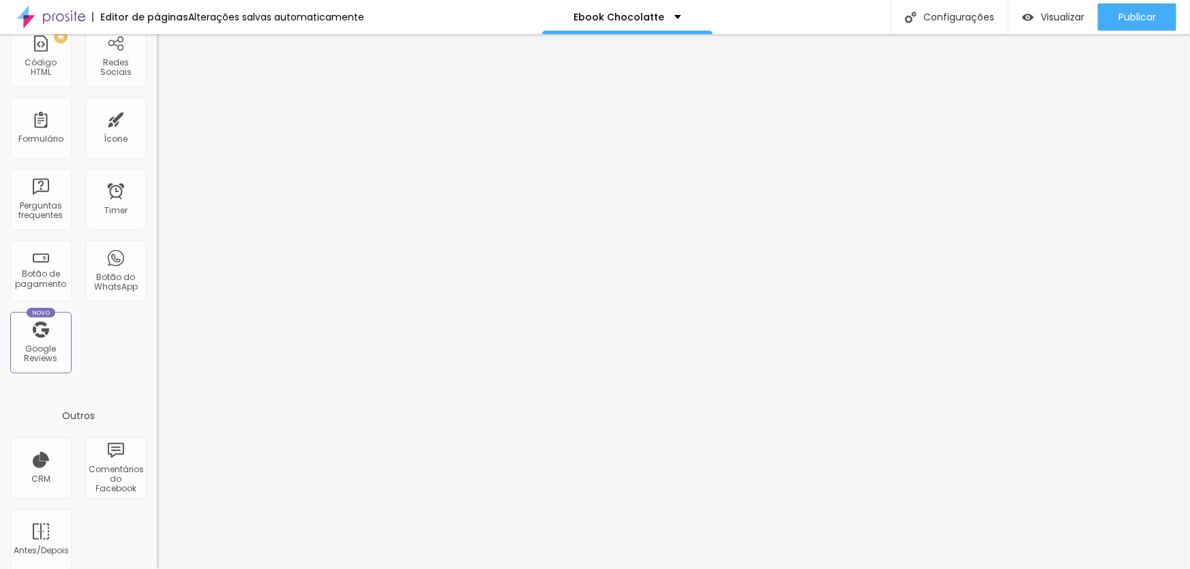
scroll to position [350, 0]
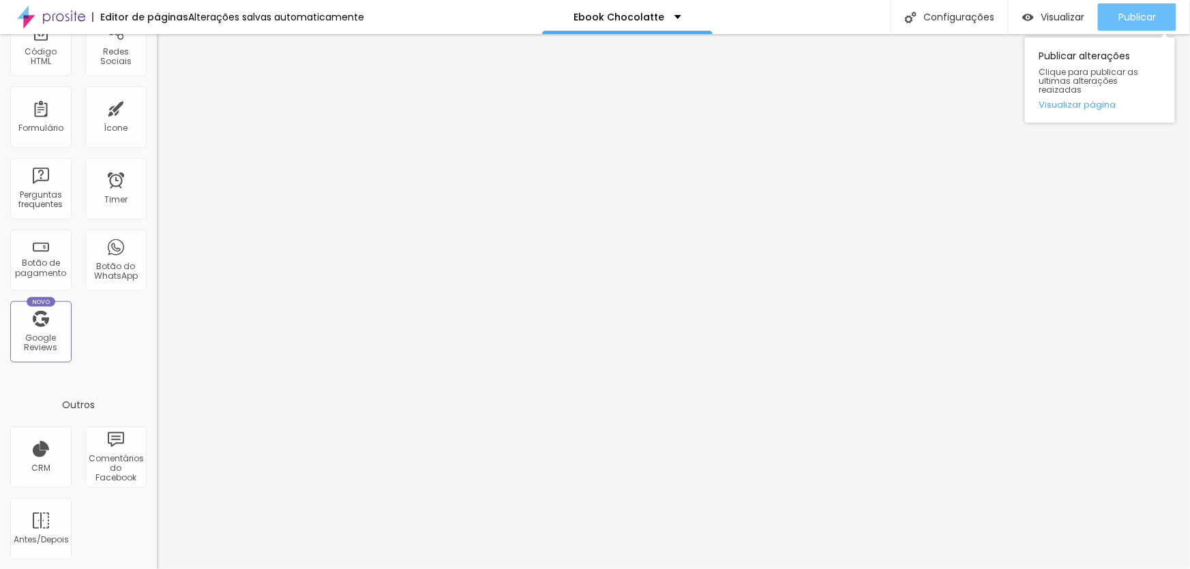
click at [1119, 17] on span "Publicar" at bounding box center [1136, 17] width 37 height 11
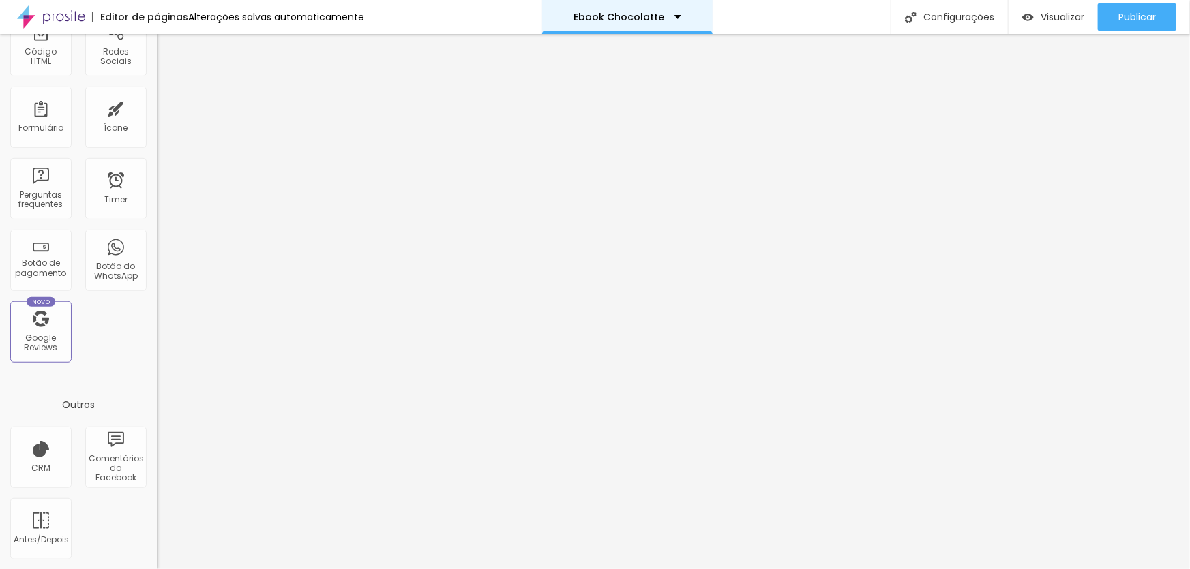
scroll to position [0, 0]
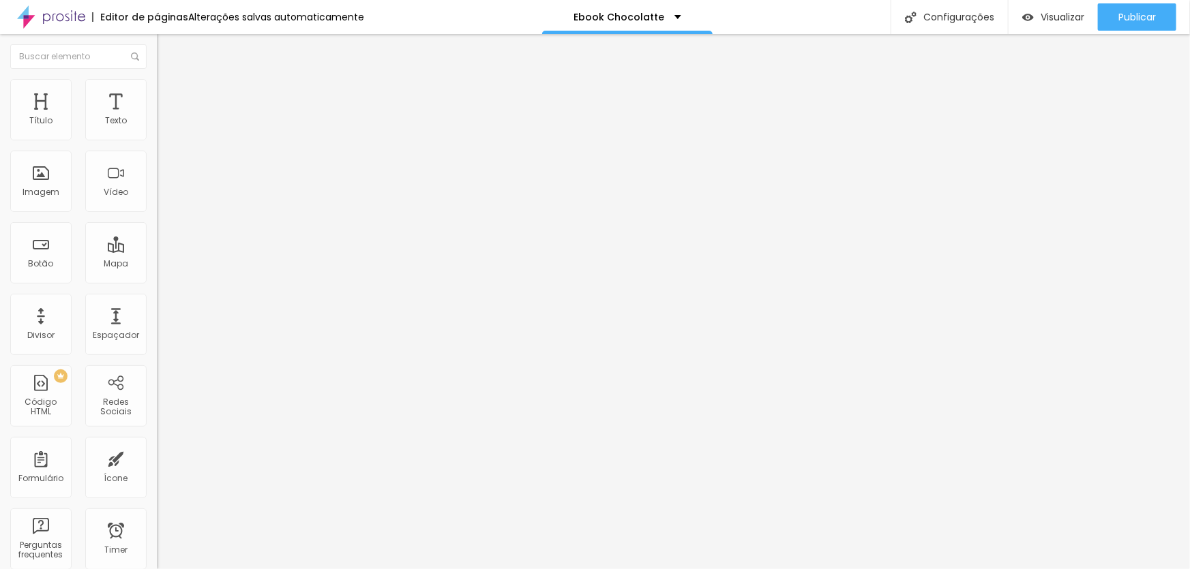
click at [167, 46] on img "button" at bounding box center [172, 49] width 11 height 11
click at [1124, 14] on span "Publicar" at bounding box center [1136, 17] width 37 height 11
click at [1053, 14] on span "Visualizar" at bounding box center [1062, 17] width 44 height 11
click at [54, 115] on div "Título" at bounding box center [40, 109] width 61 height 61
click at [167, 44] on div "Editar Botão de pagamento" at bounding box center [235, 55] width 136 height 22
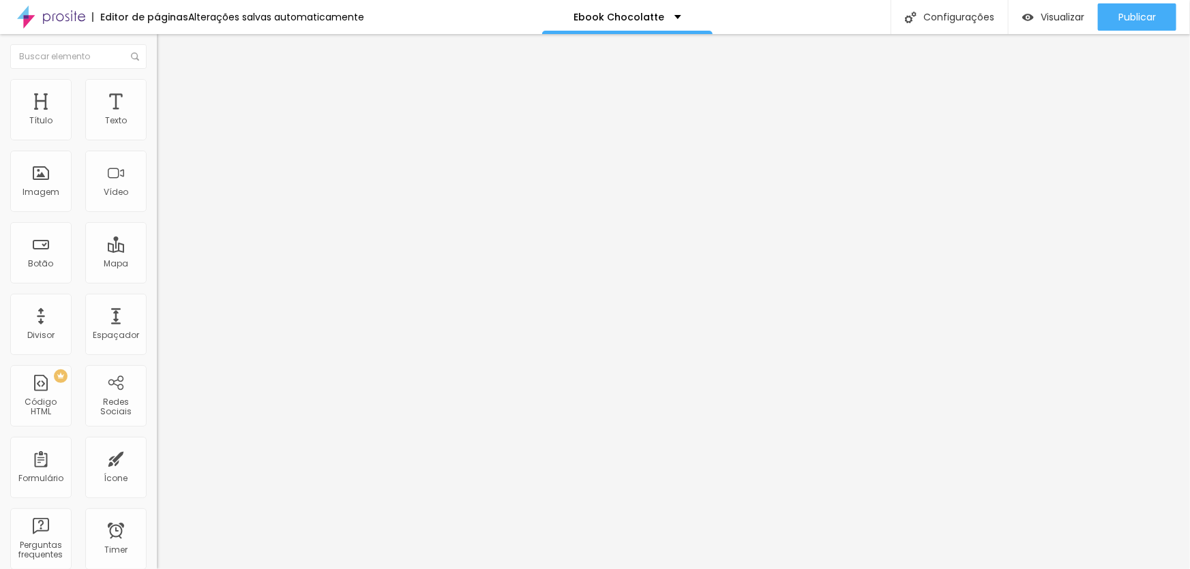
click at [157, 129] on span "Titulo 2" at bounding box center [179, 120] width 44 height 17
click at [157, 141] on span "Titulo 3" at bounding box center [176, 133] width 38 height 16
click at [157, 127] on div "Titulo 2 H2" at bounding box center [235, 121] width 157 height 12
click at [157, 141] on span "Titulo 3" at bounding box center [176, 133] width 38 height 16
click at [157, 152] on span "Titulo 4" at bounding box center [175, 145] width 36 height 14
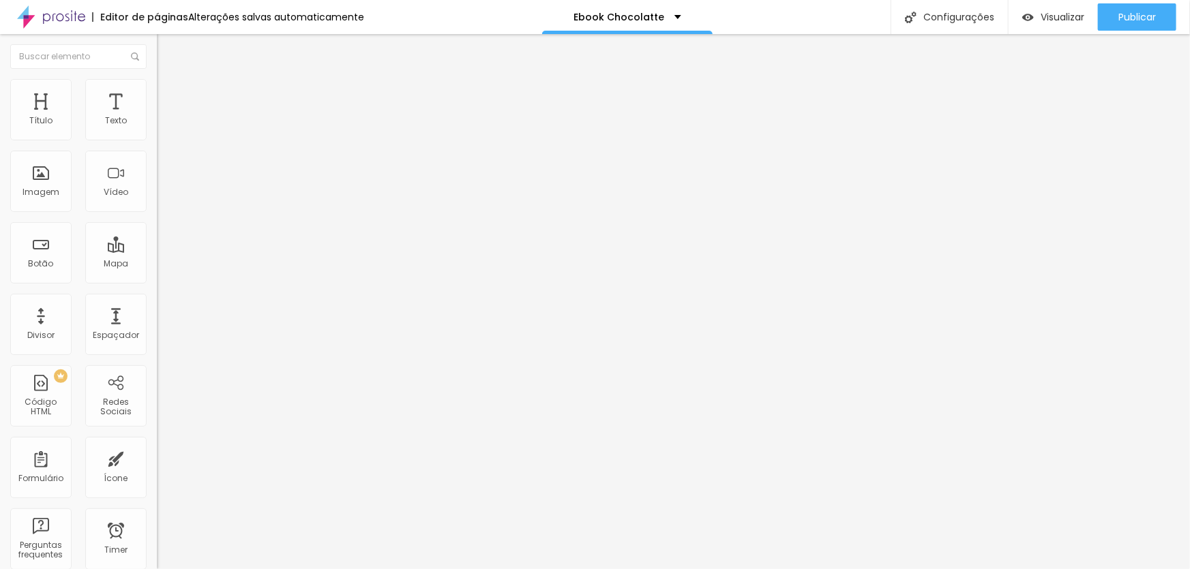
click at [157, 160] on span "Titulo 5" at bounding box center [172, 155] width 30 height 12
click at [1137, 22] on span "Publicar" at bounding box center [1136, 17] width 37 height 11
click at [1106, 16] on button "Publicar" at bounding box center [1137, 16] width 78 height 27
click at [1055, 14] on span "Visualizar" at bounding box center [1062, 17] width 44 height 11
